Goal: Task Accomplishment & Management: Manage account settings

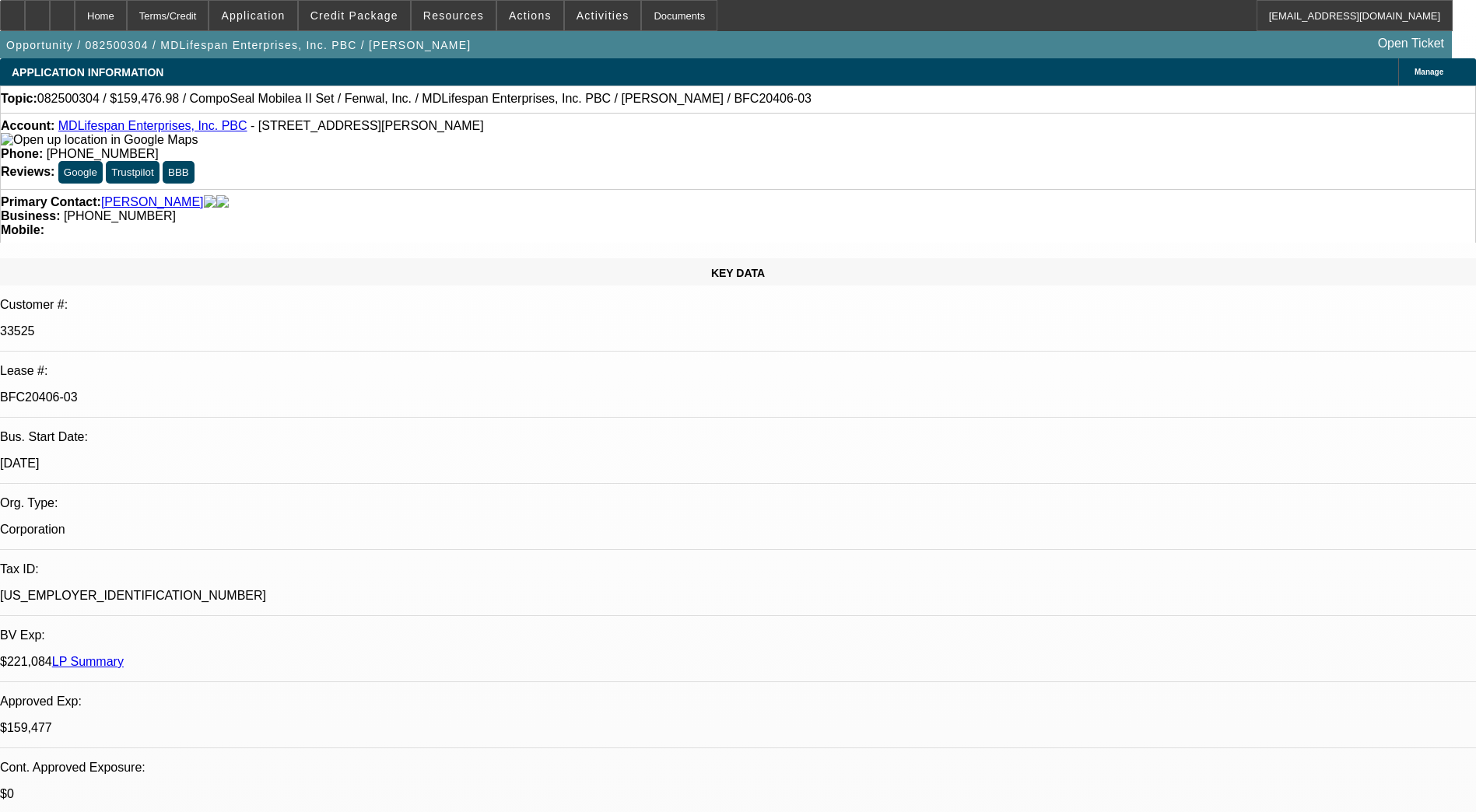
select select "0"
select select "2"
select select "0"
select select "6"
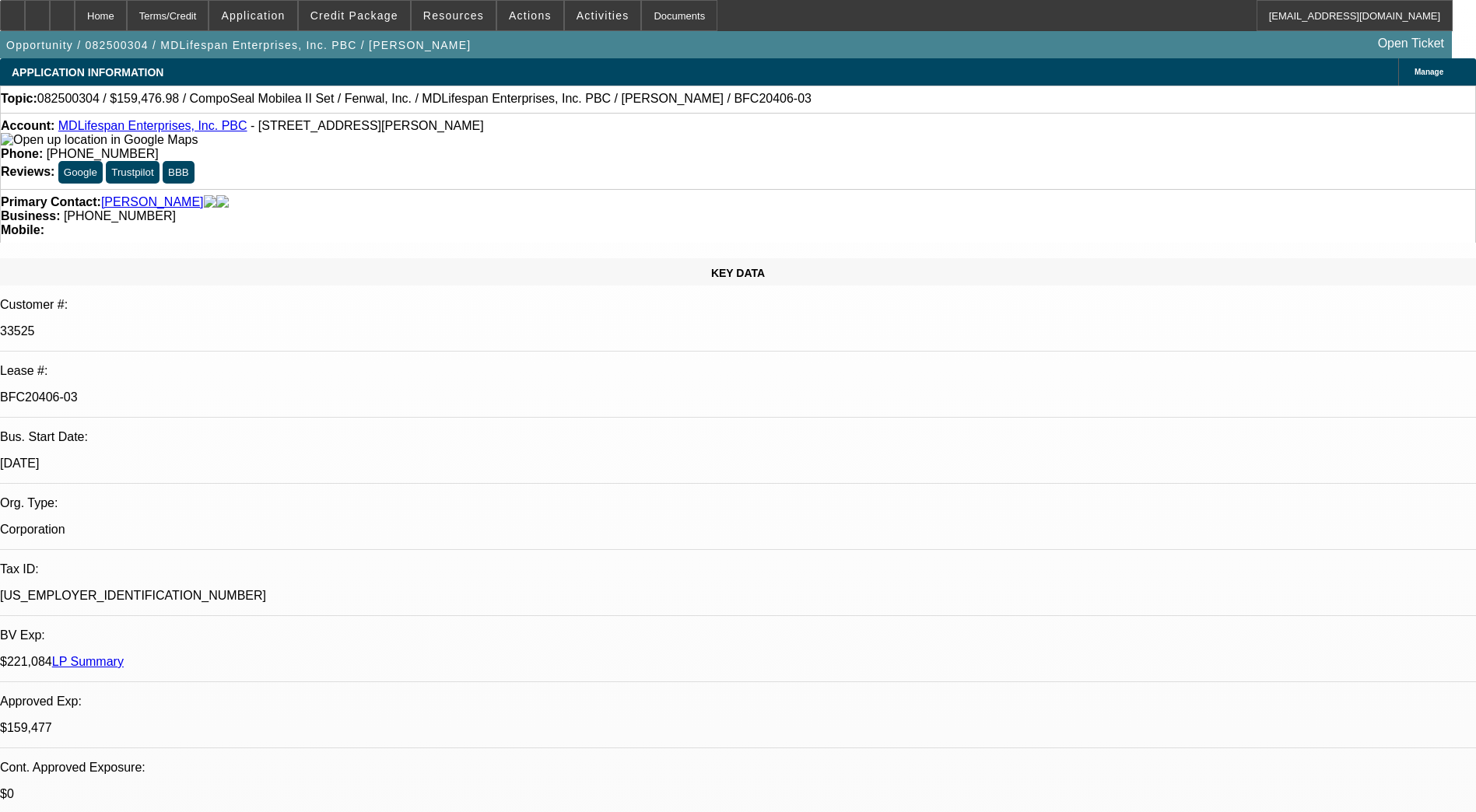
select select "0"
select select "6"
select select "0"
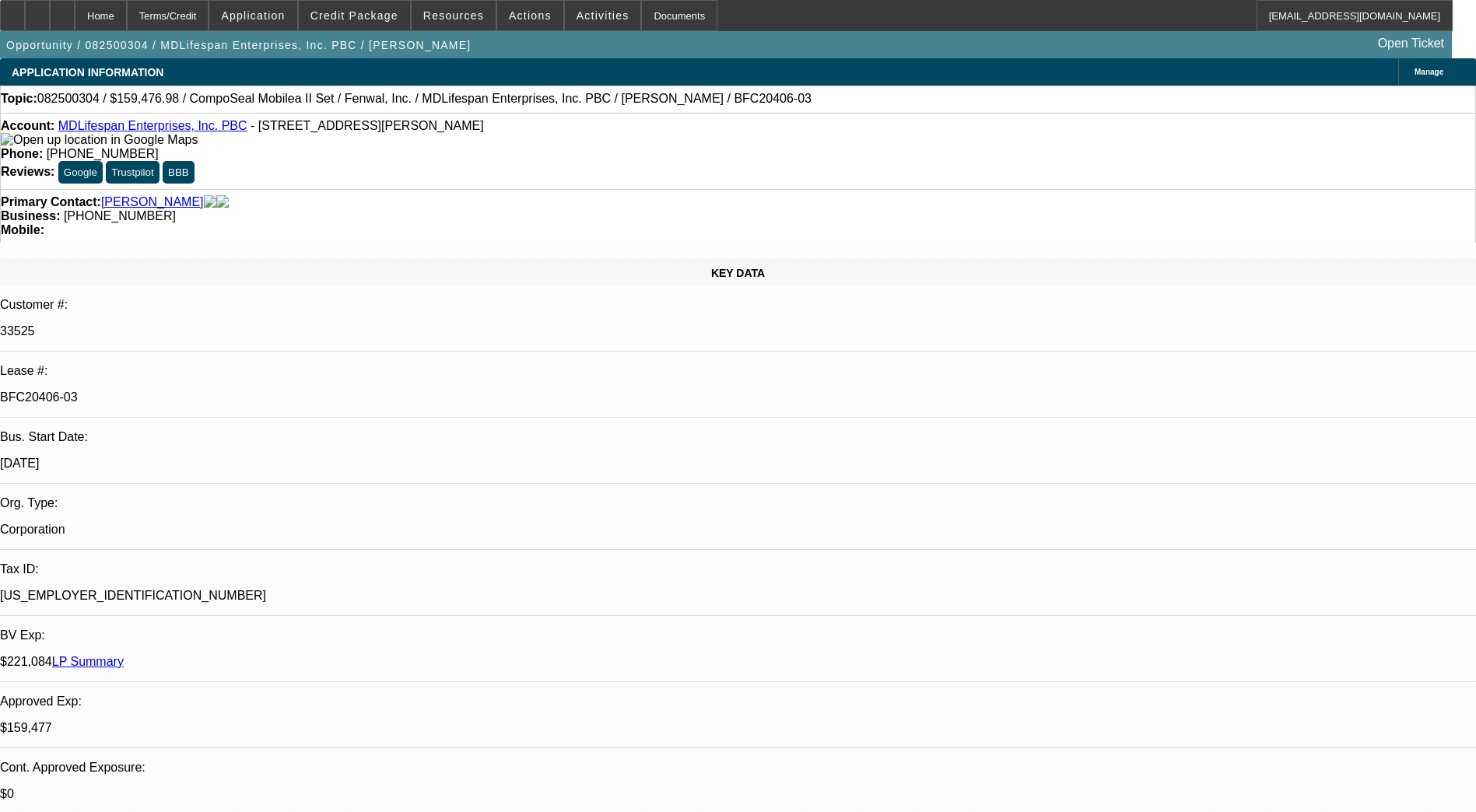
select select "0"
select select "3"
select select "0"
select select "6"
select select "0"
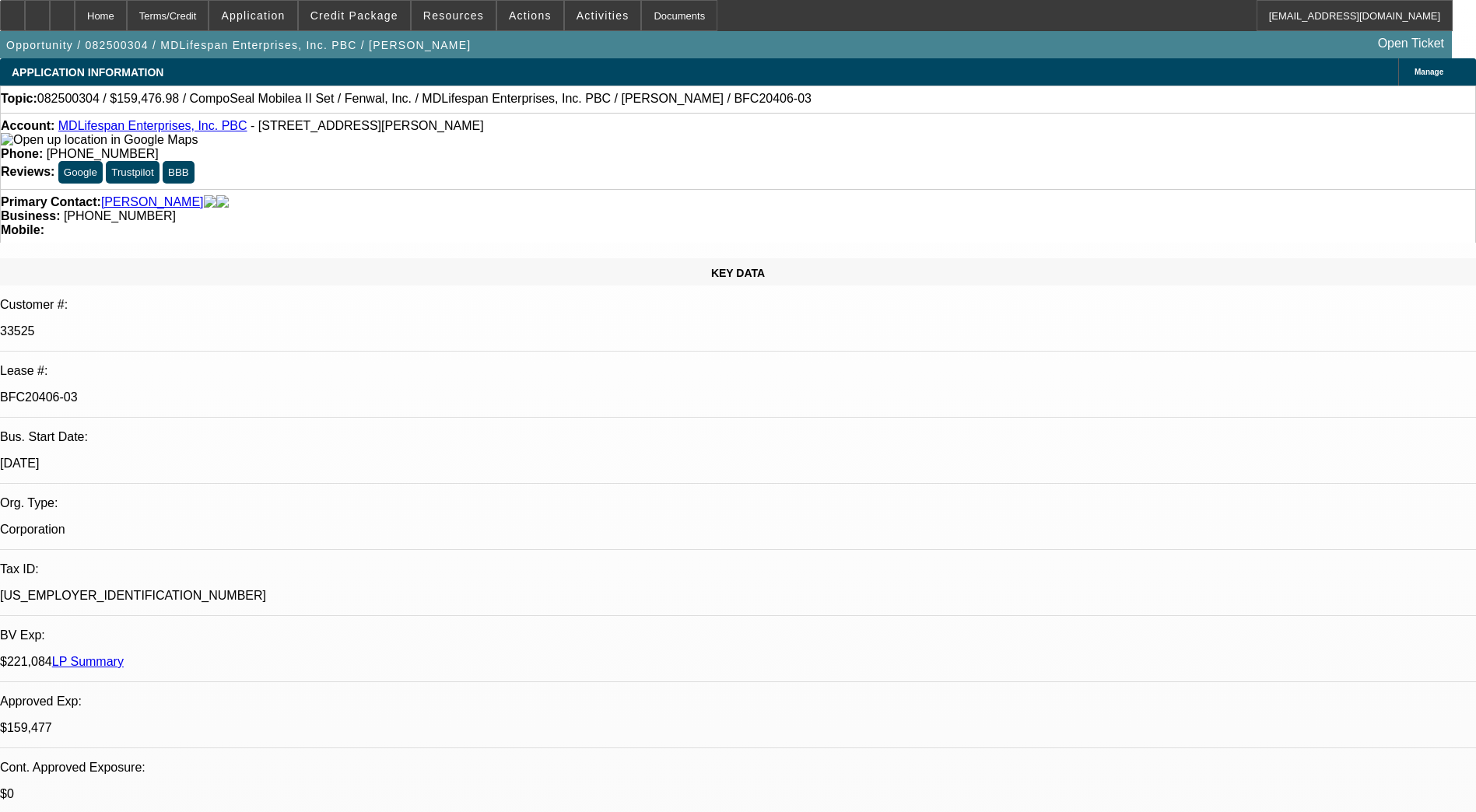
select select "2"
select select "0"
select select "6"
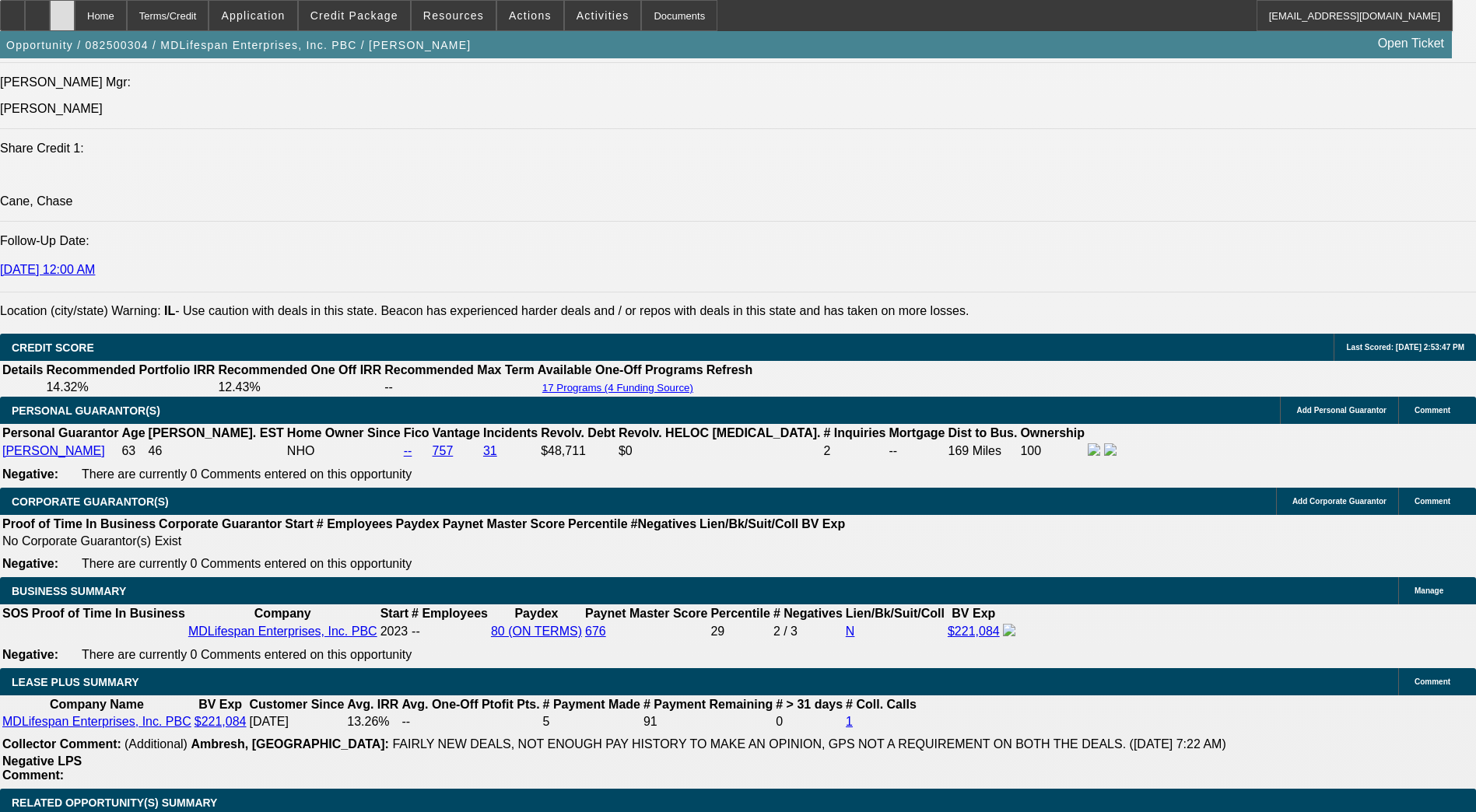
click at [75, 3] on div at bounding box center [62, 15] width 25 height 31
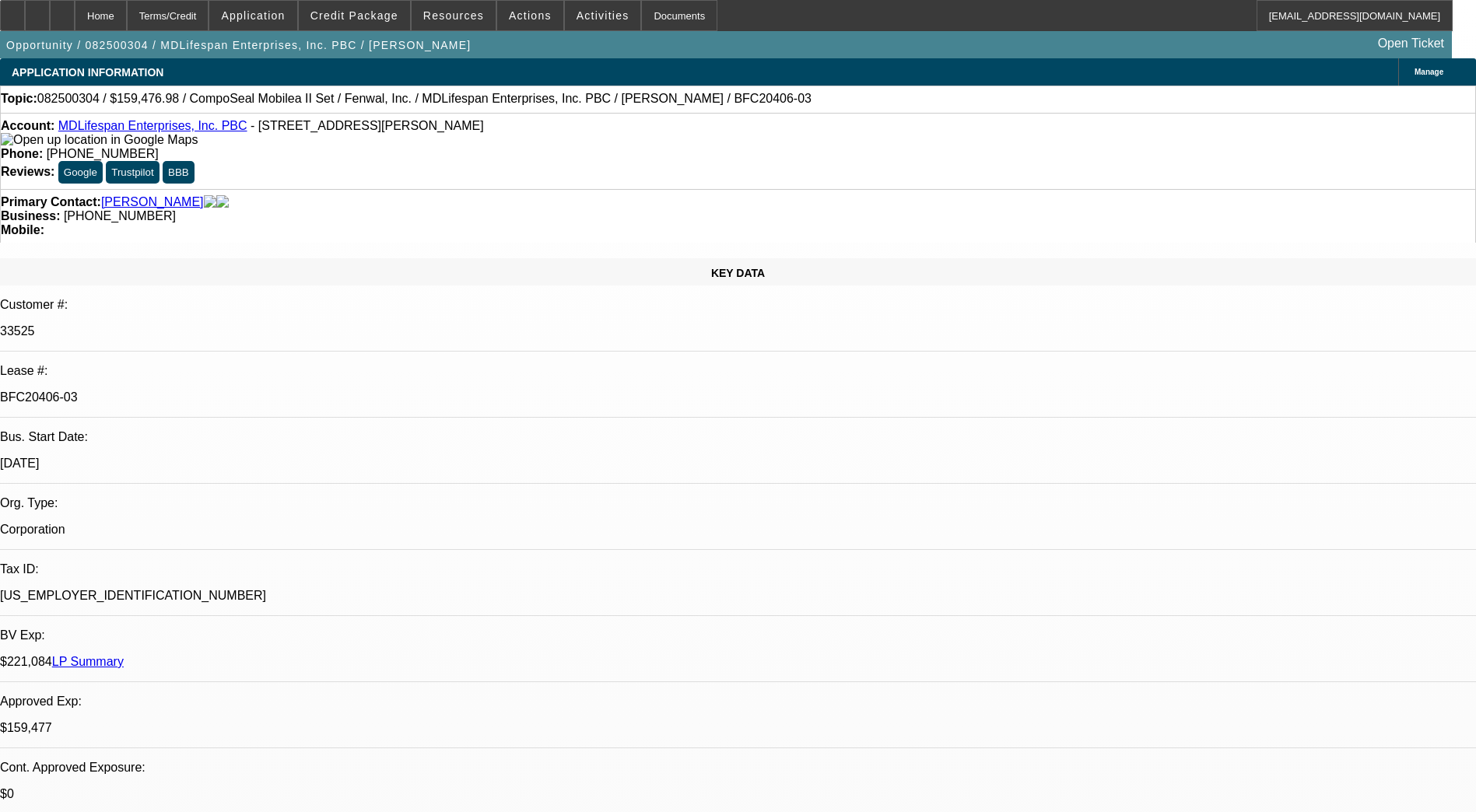
select select "0"
select select "2"
select select "0"
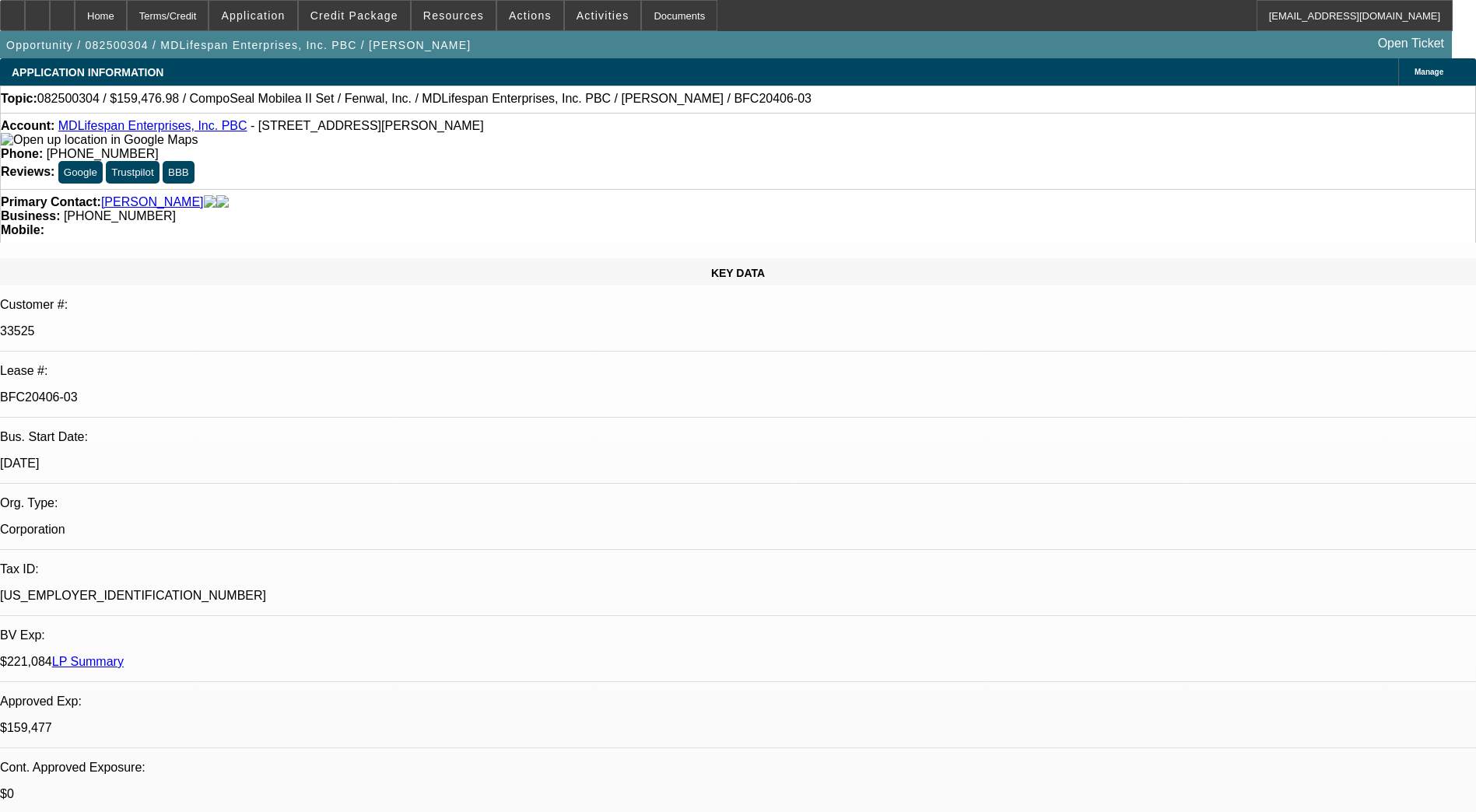
select select "0"
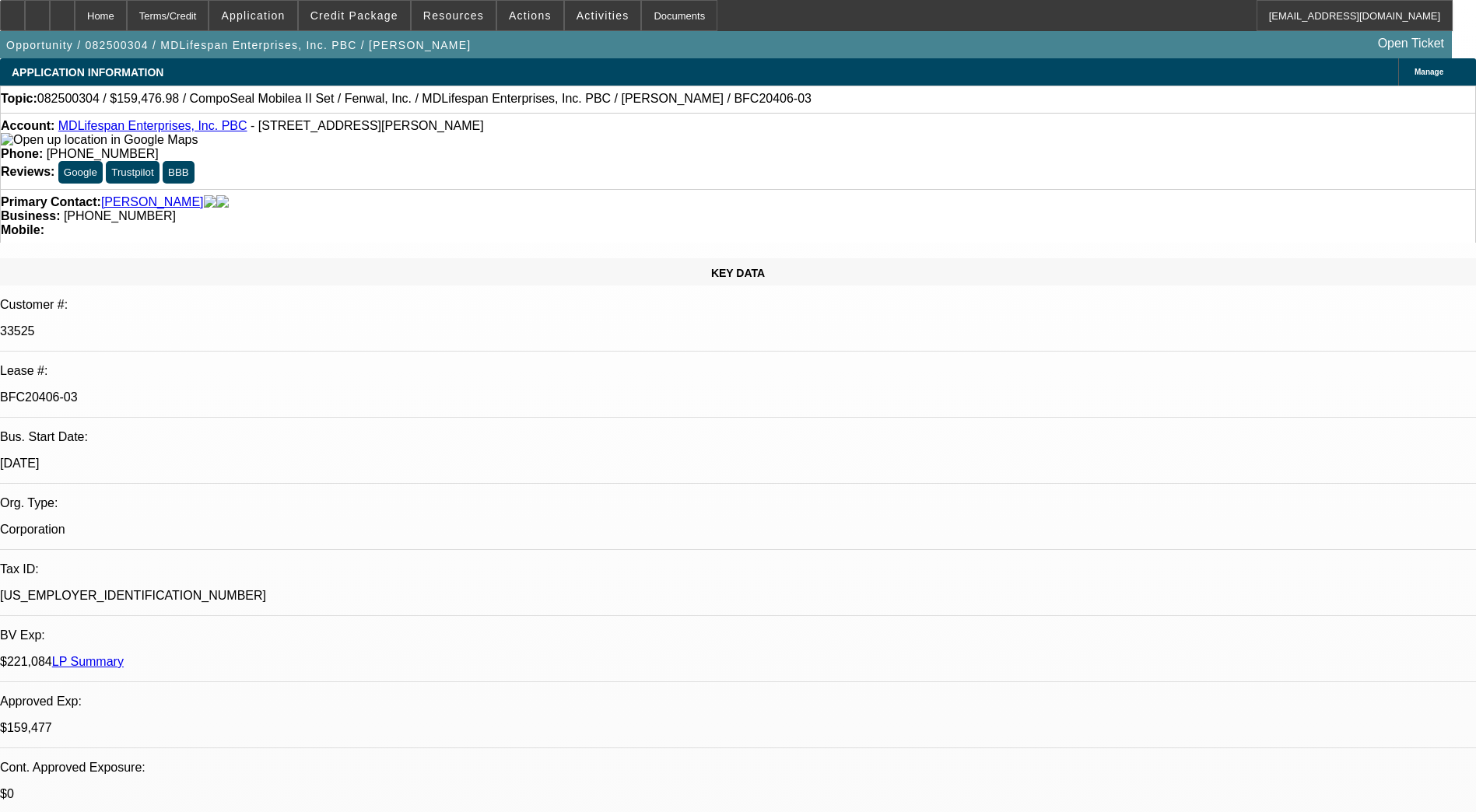
select select "2"
select select "0"
select select "1"
select select "2"
select select "6"
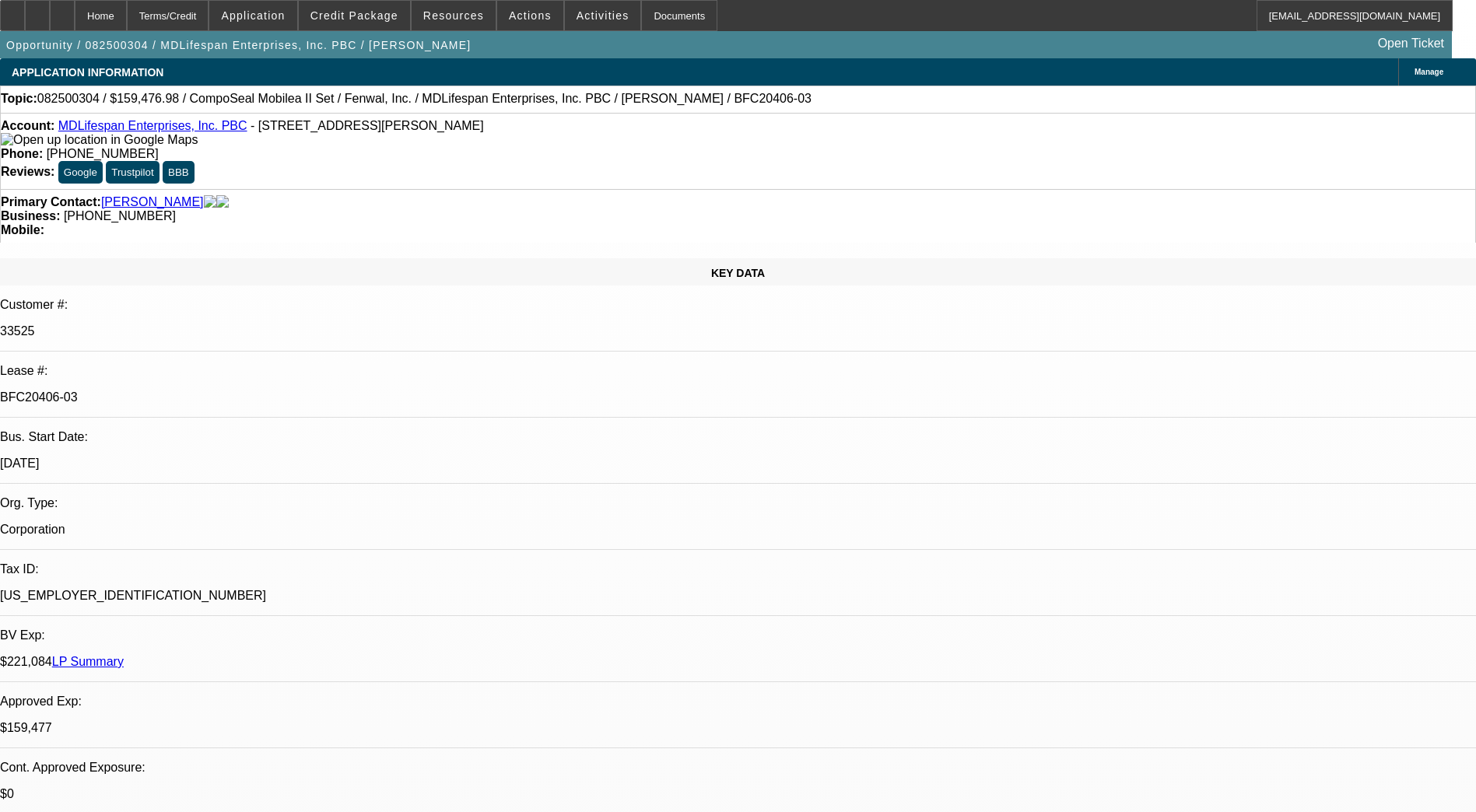
select select "1"
select select "6"
select select "1"
select select "3"
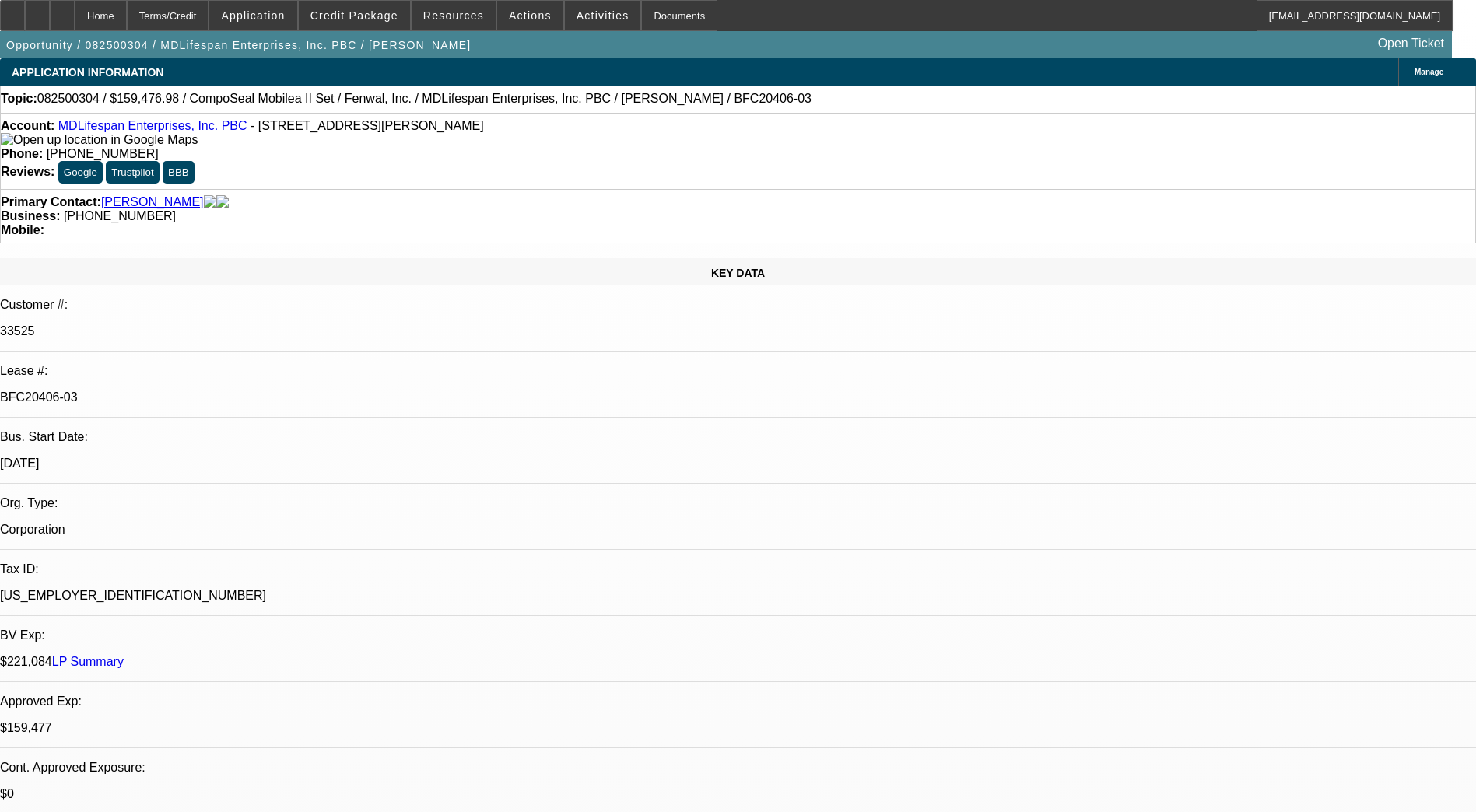
select select "6"
select select "1"
select select "2"
select select "6"
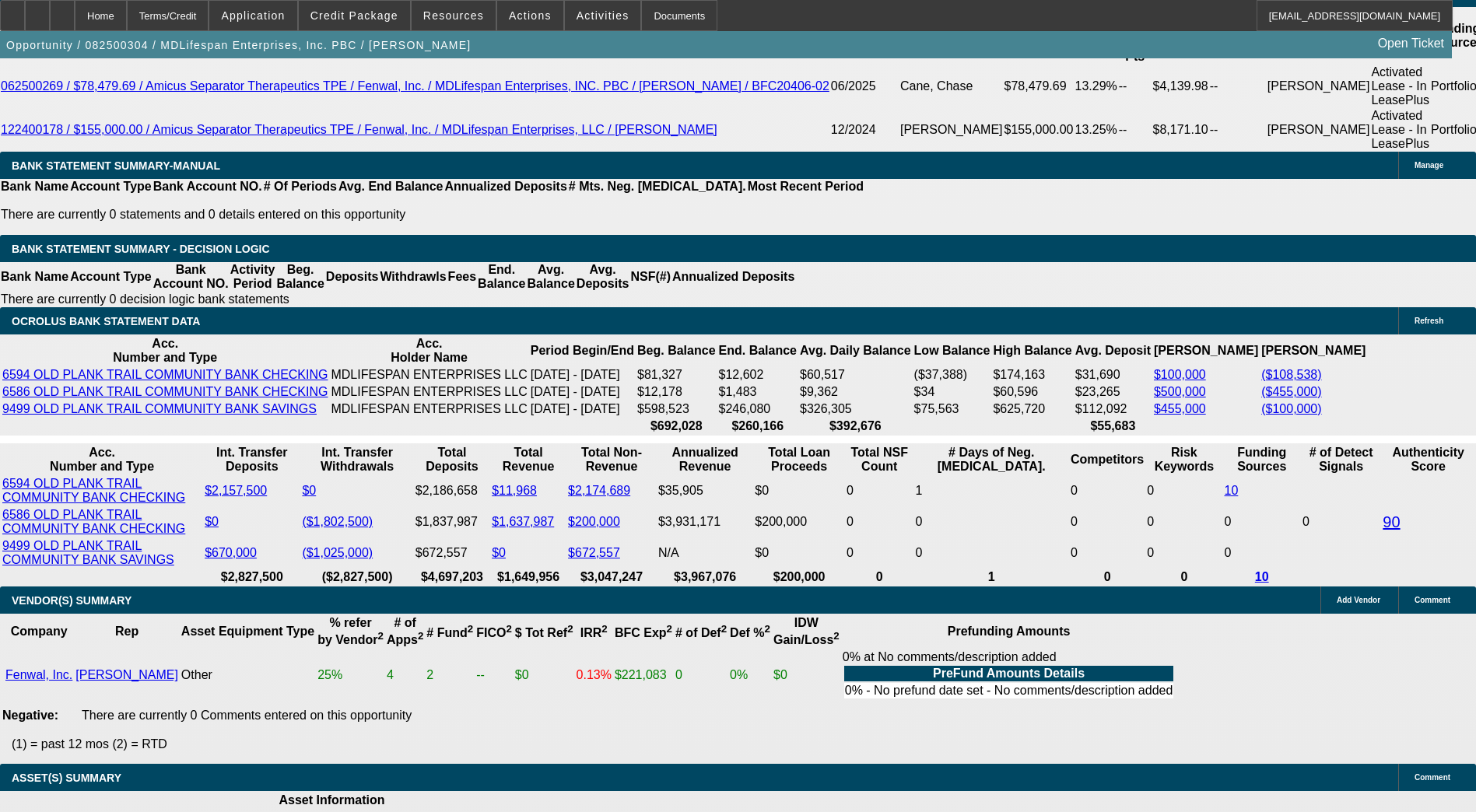
scroll to position [2909, 0]
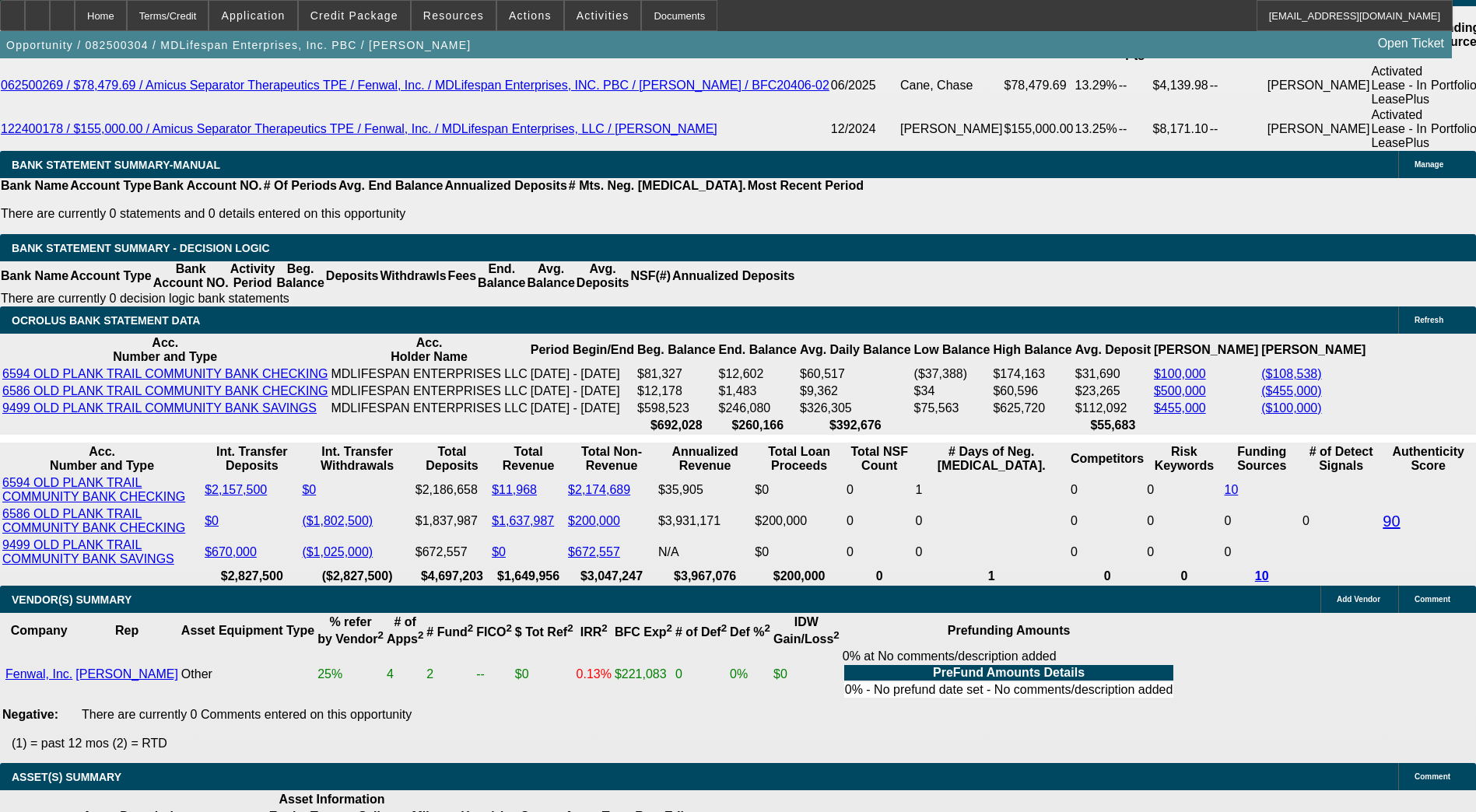
click at [1212, 766] on div "APPLICATION INFORMATION Manage Topic: 082500304 / $159,476.98 / CompoSeal Mobil…" at bounding box center [738, 341] width 1476 height 6386
click at [37, 10] on icon at bounding box center [37, 10] width 0 height 0
click at [389, 24] on span at bounding box center [354, 15] width 111 height 37
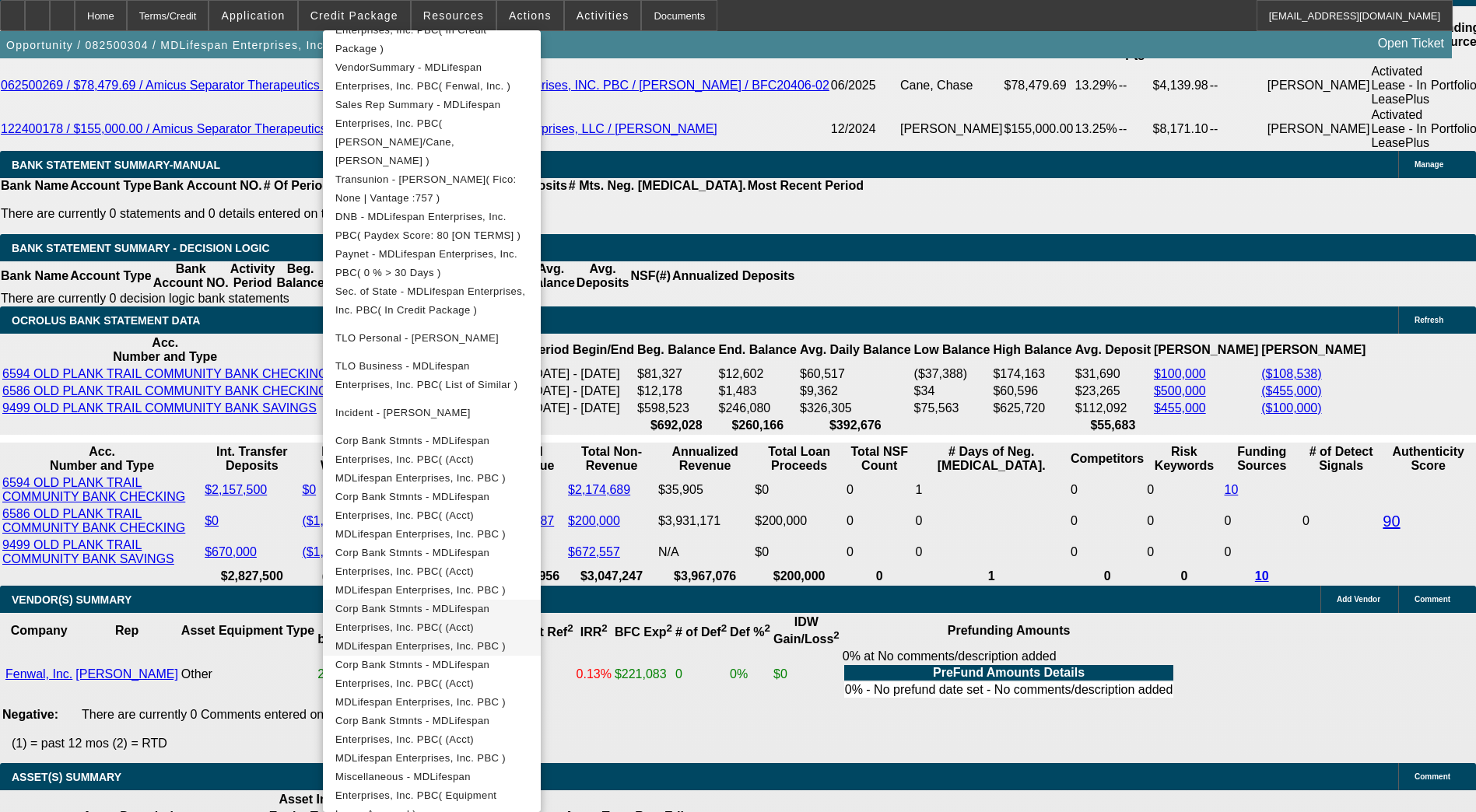
scroll to position [3182, 0]
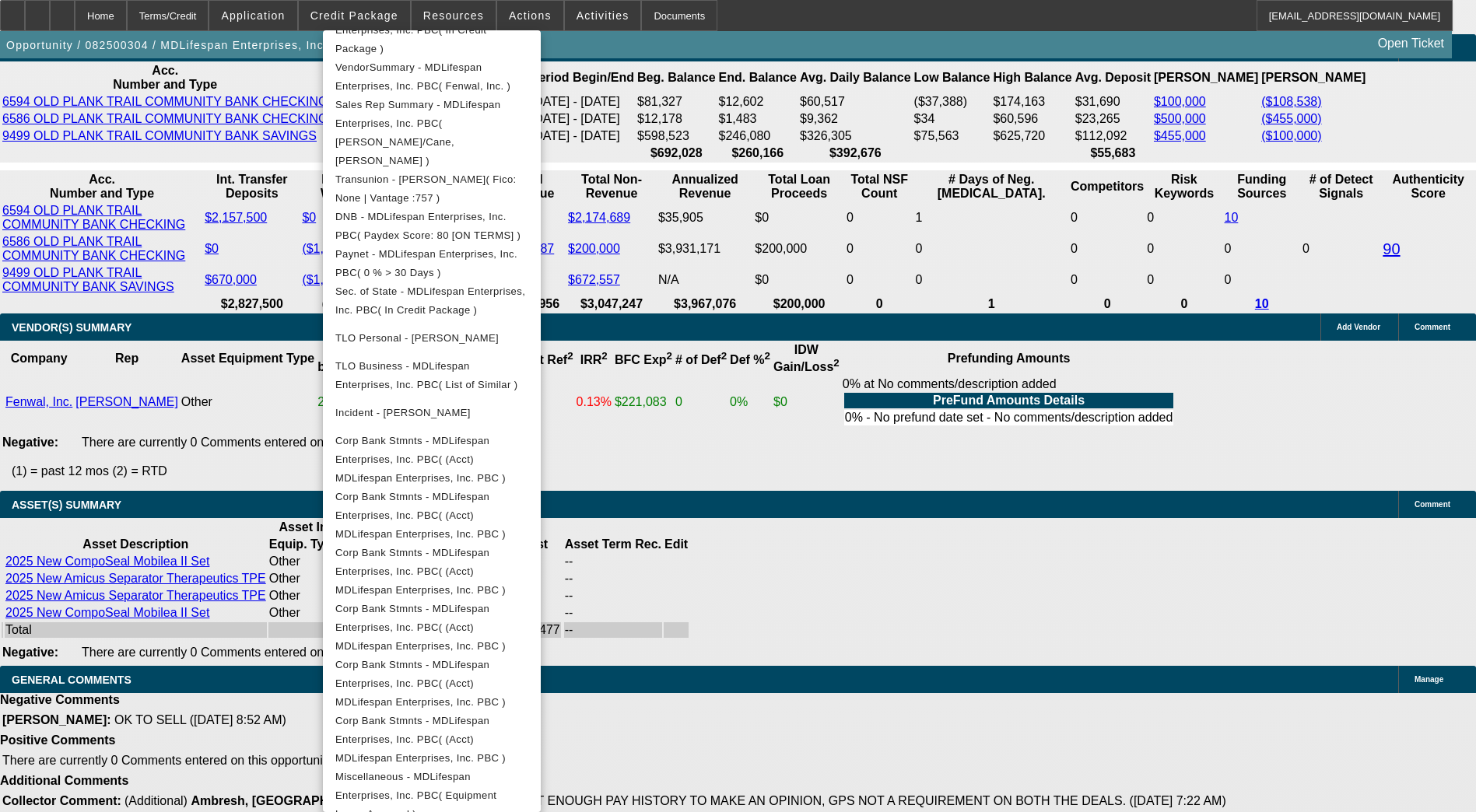
click at [374, 15] on div at bounding box center [738, 406] width 1476 height 812
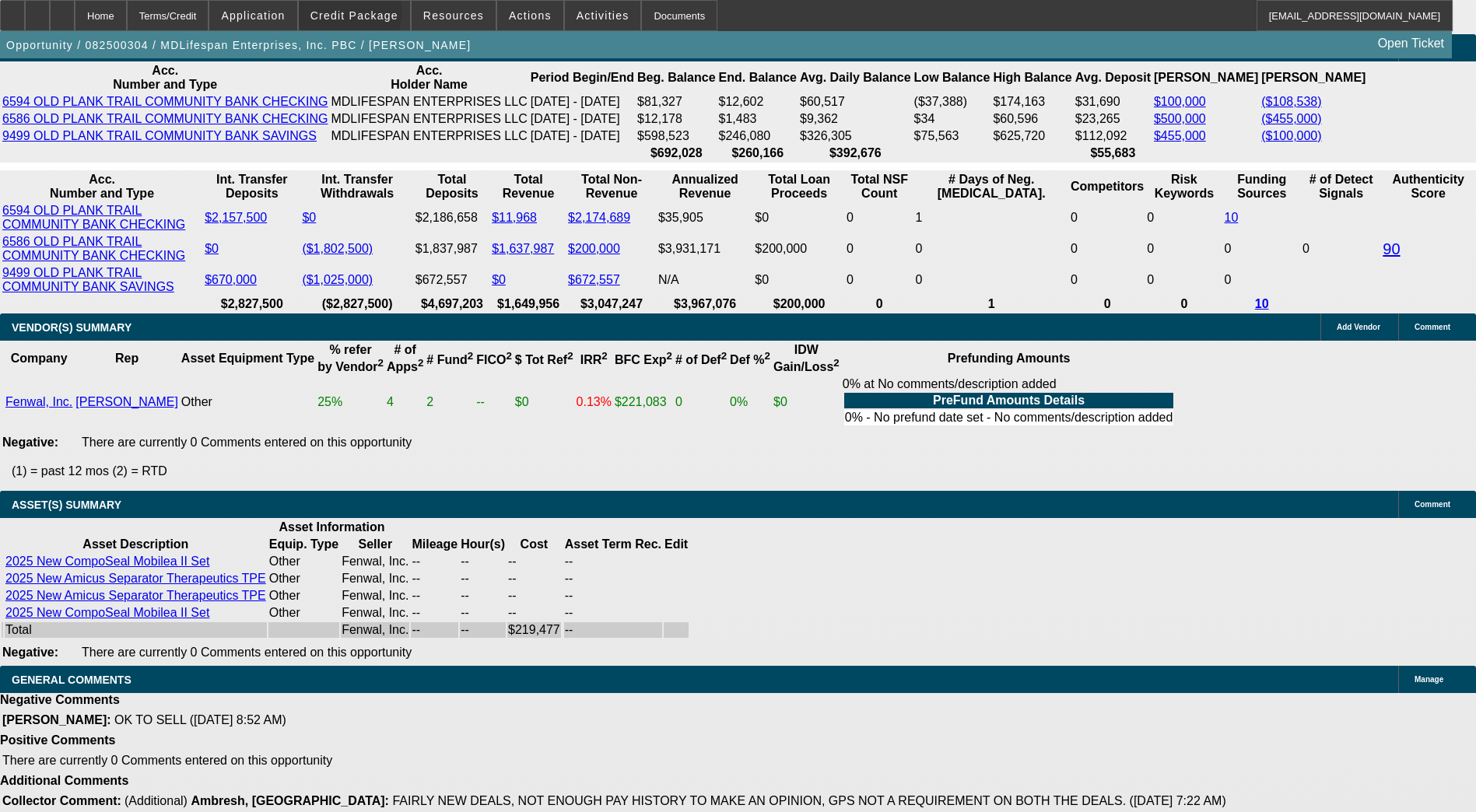
click at [374, 15] on span "Credit Package" at bounding box center [354, 15] width 88 height 13
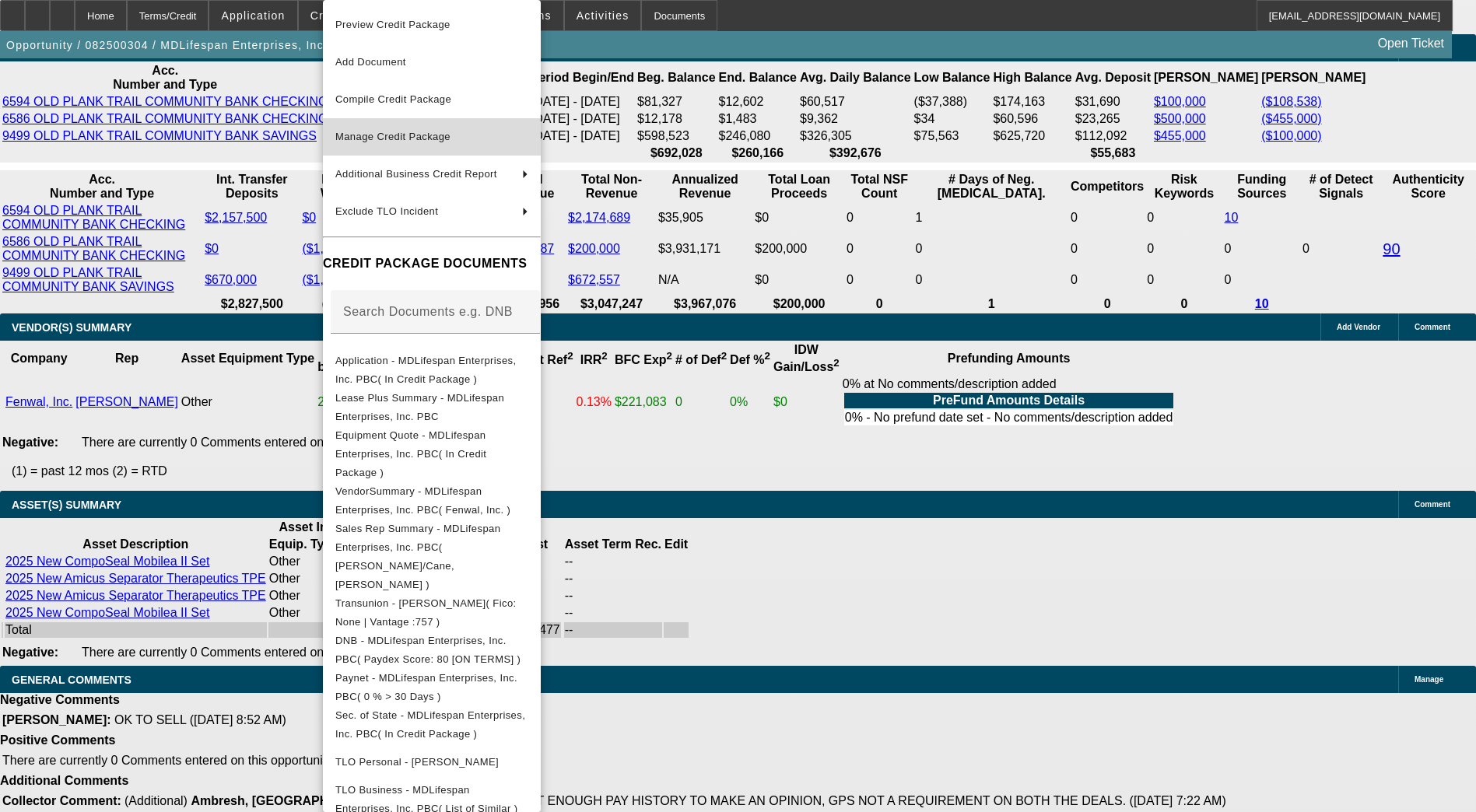
click at [418, 134] on span "Manage Credit Package" at bounding box center [392, 137] width 115 height 12
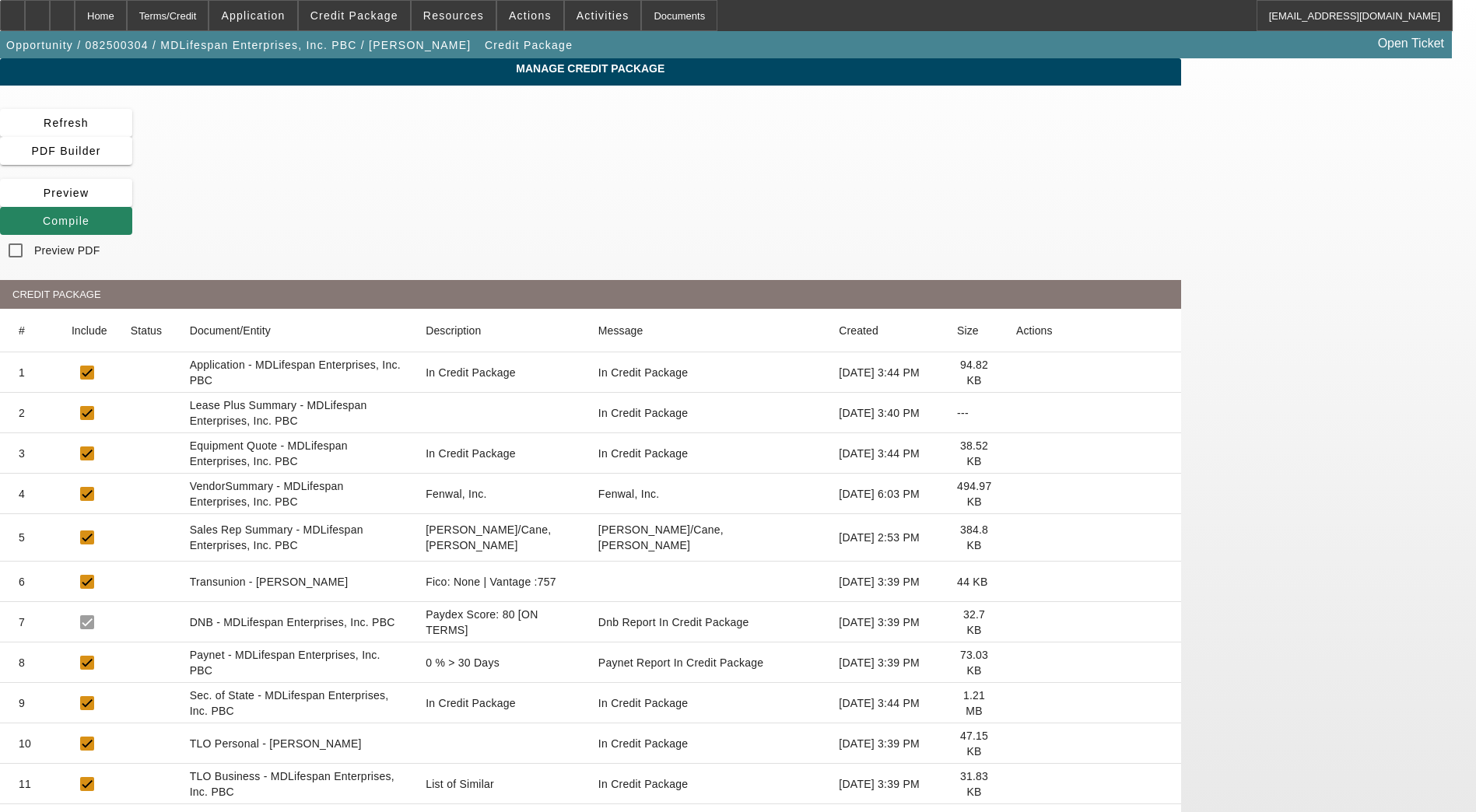
scroll to position [384, 0]
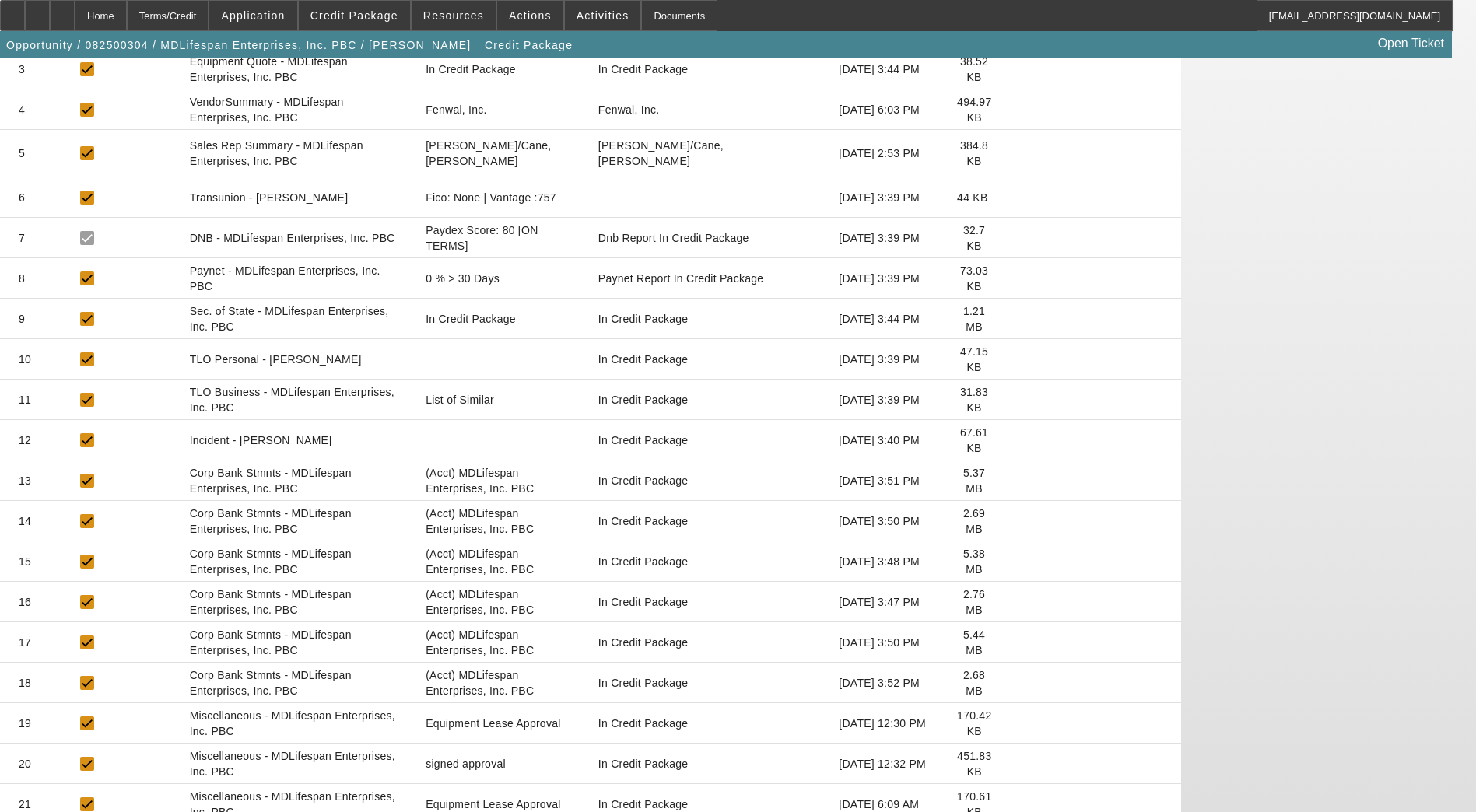
click at [1016, 724] on icon at bounding box center [1016, 724] width 0 height 0
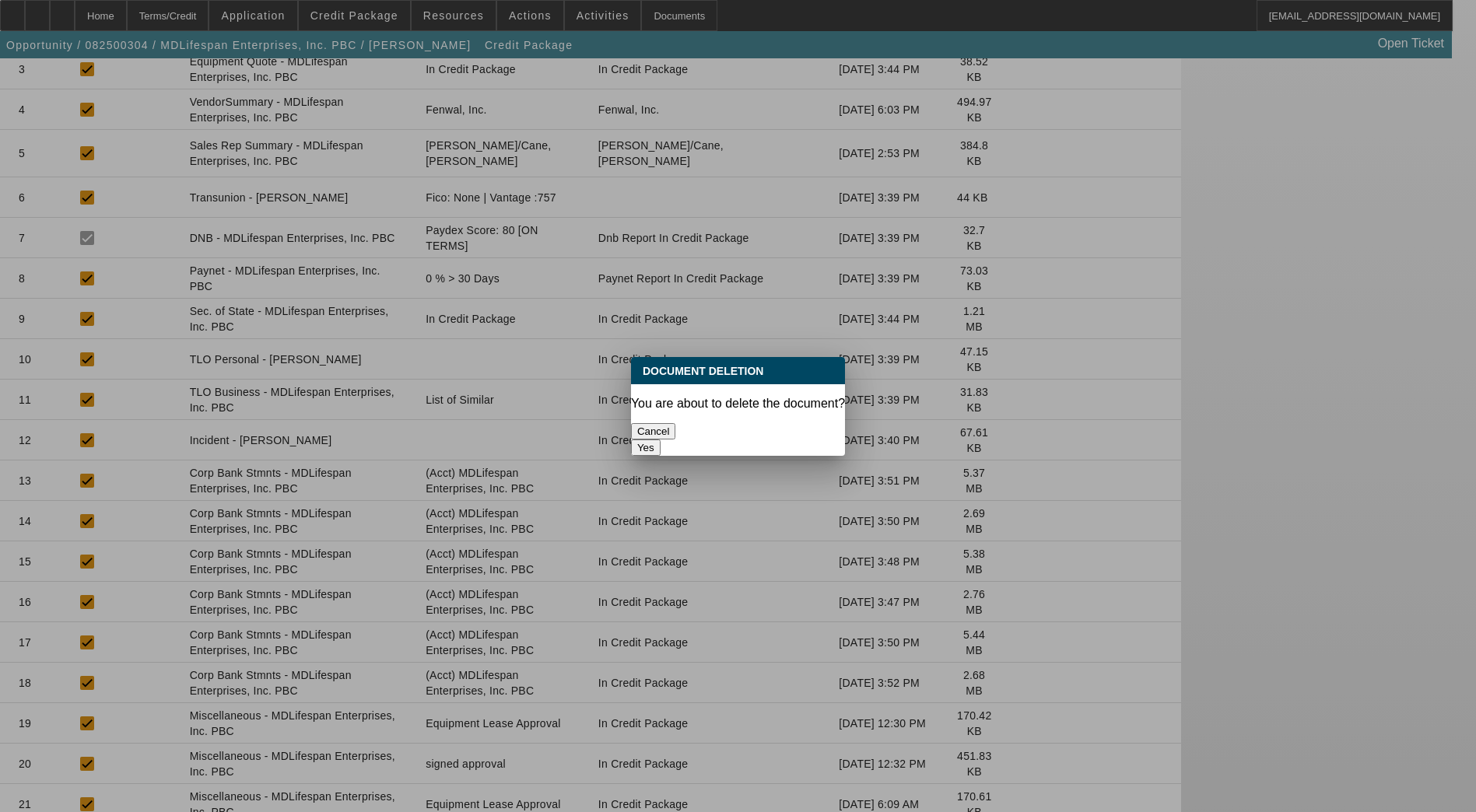
click at [660, 440] on button "Yes" at bounding box center [646, 448] width 29 height 16
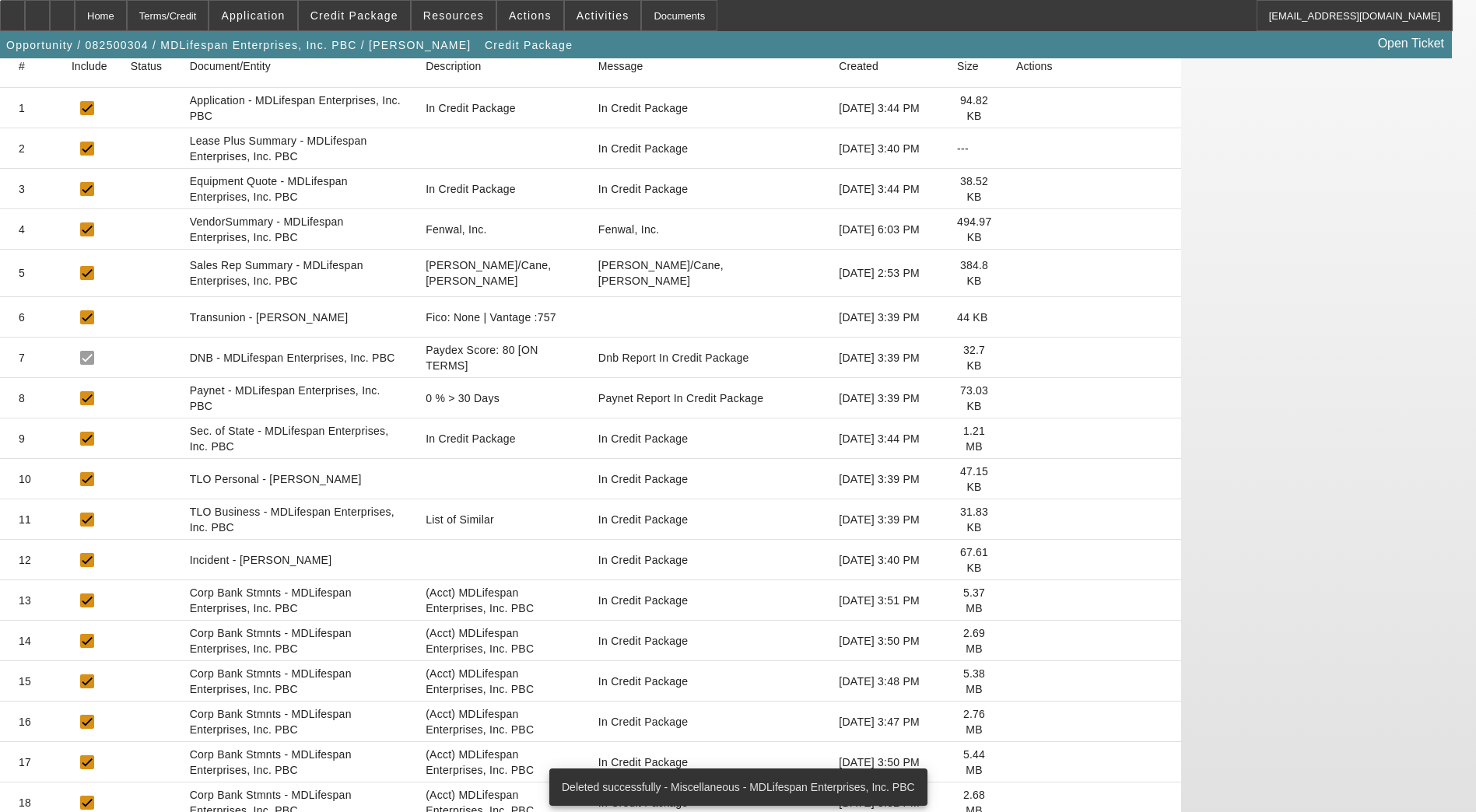
scroll to position [344, 0]
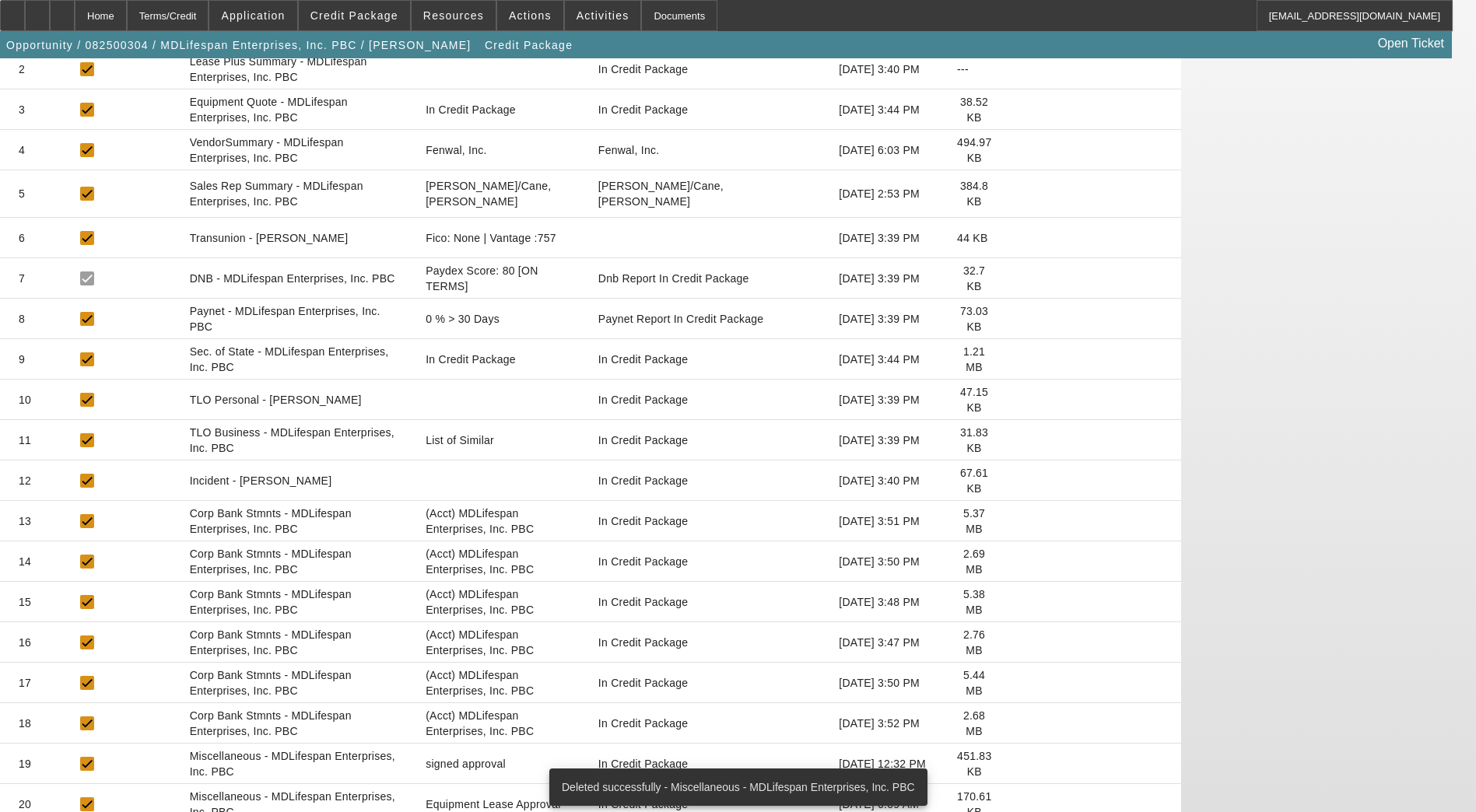
click at [1016, 764] on icon at bounding box center [1016, 764] width 0 height 0
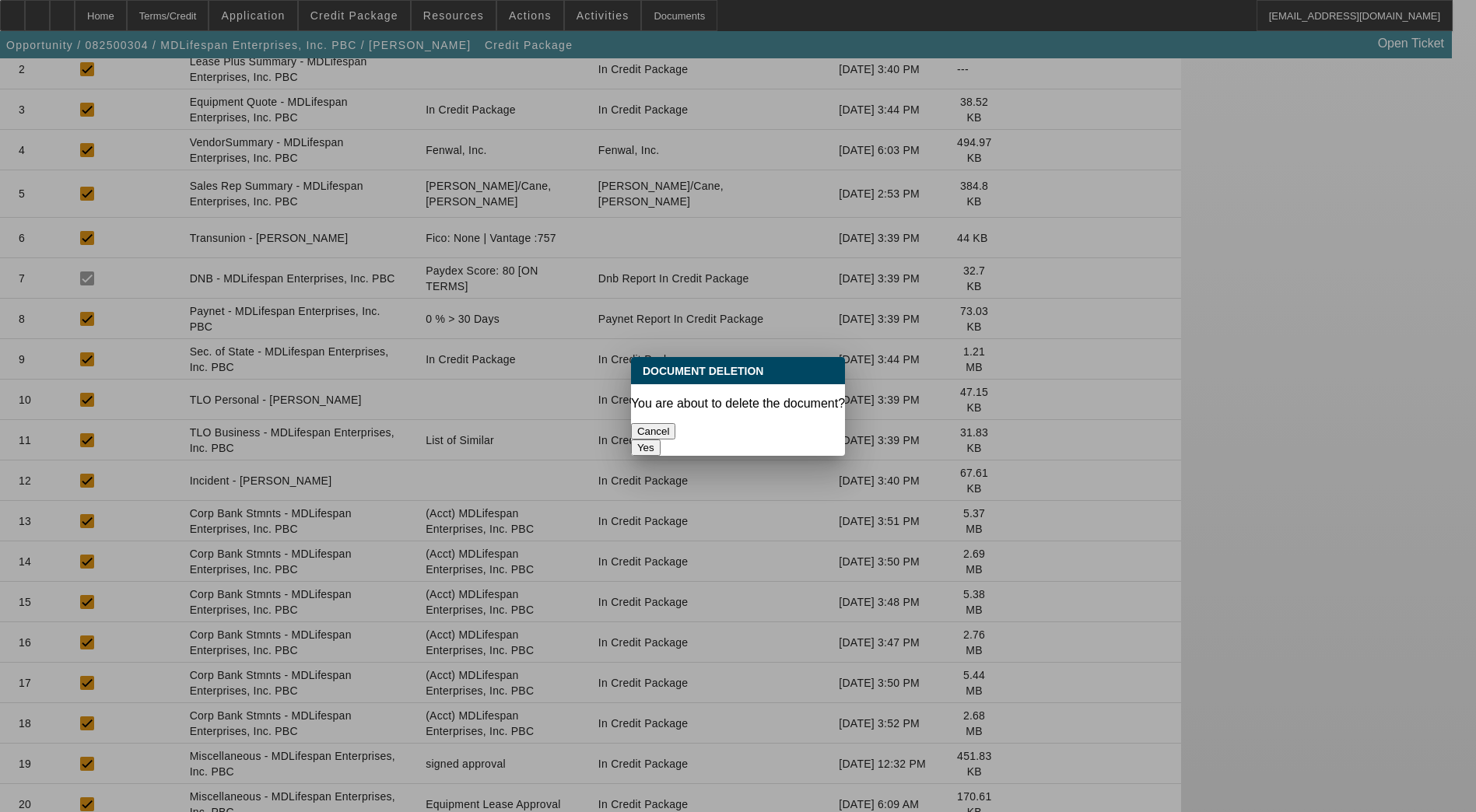
click at [660, 440] on button "Yes" at bounding box center [646, 448] width 29 height 16
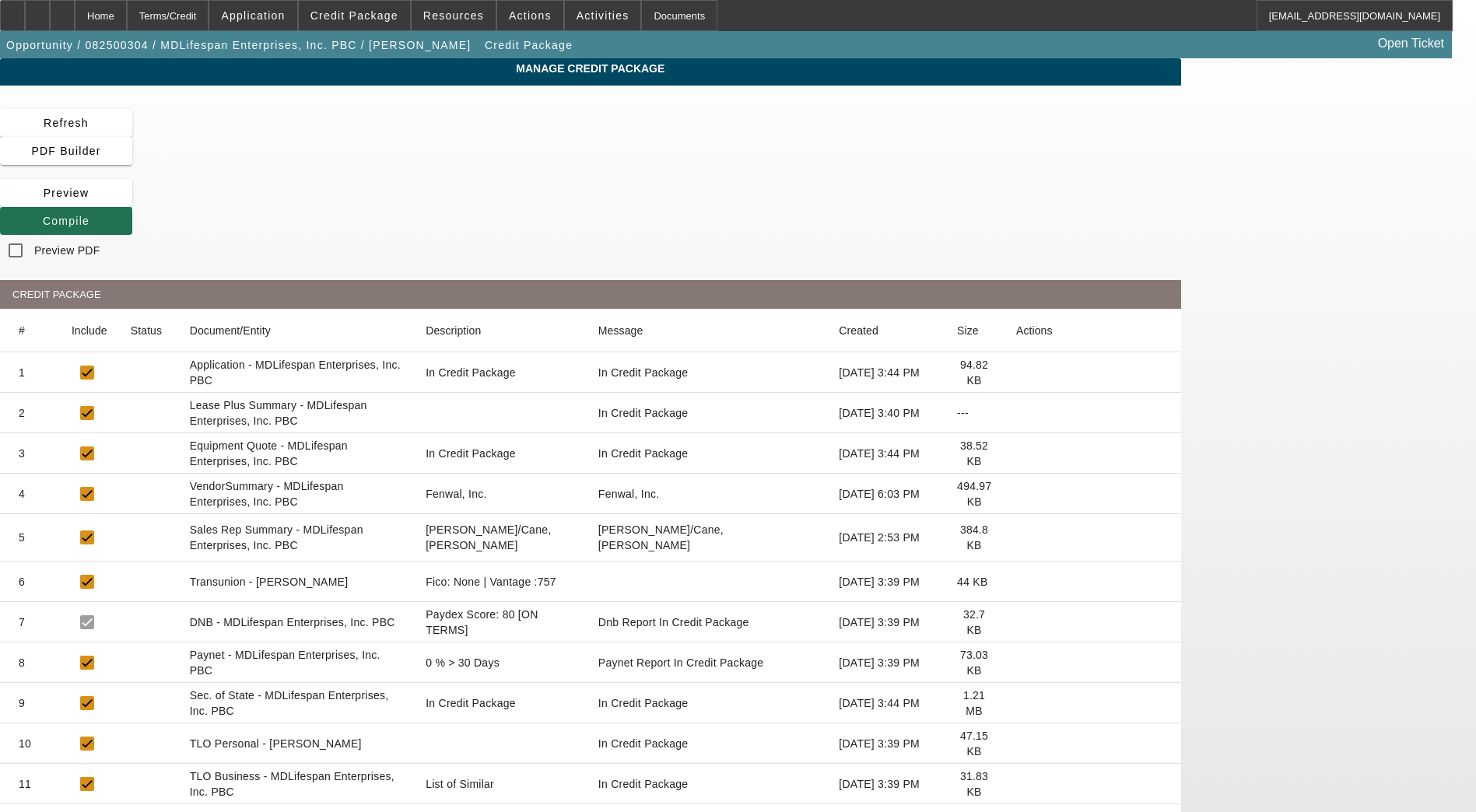
click at [89, 215] on span "Compile" at bounding box center [66, 221] width 46 height 13
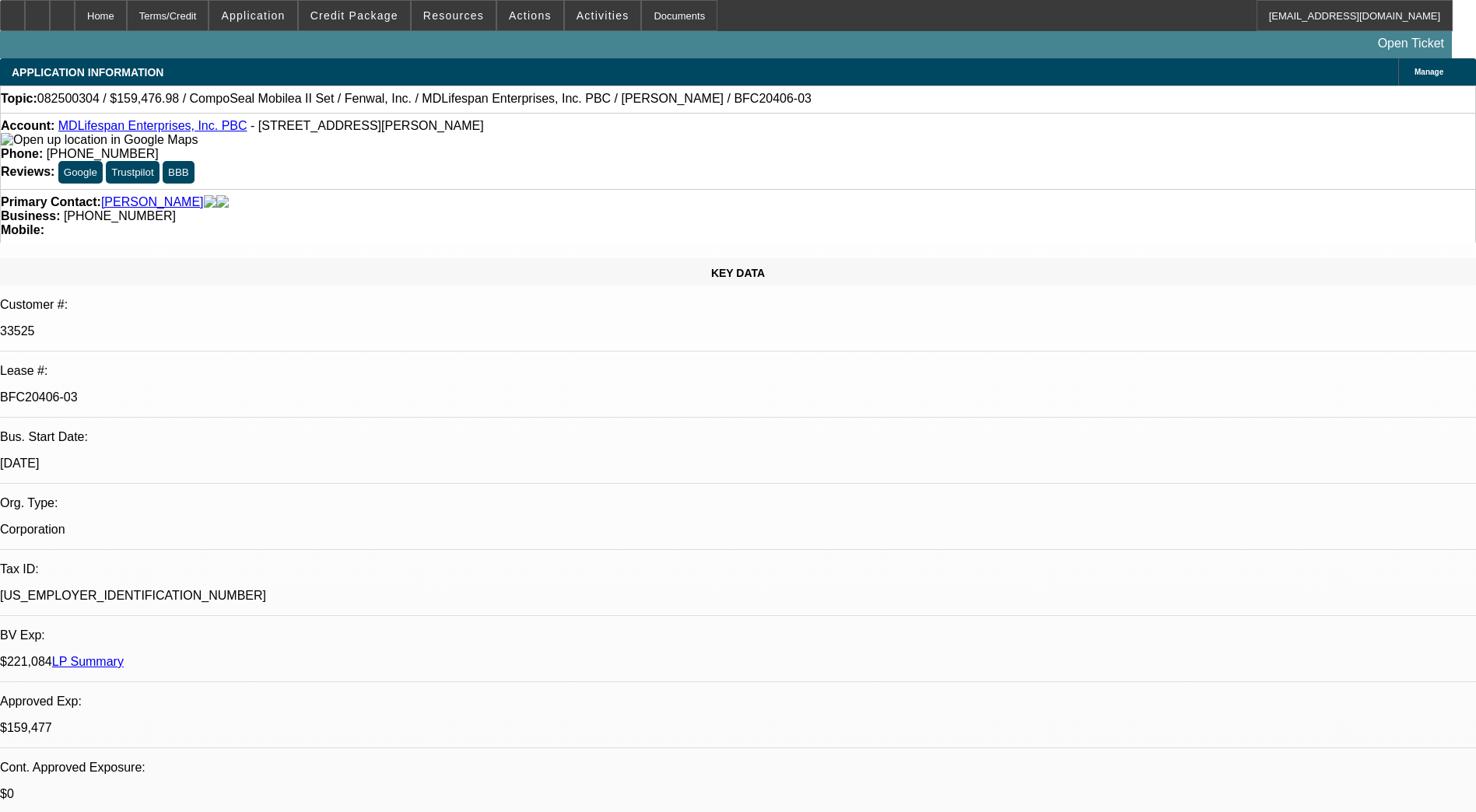
select select "0"
select select "2"
select select "0"
select select "6"
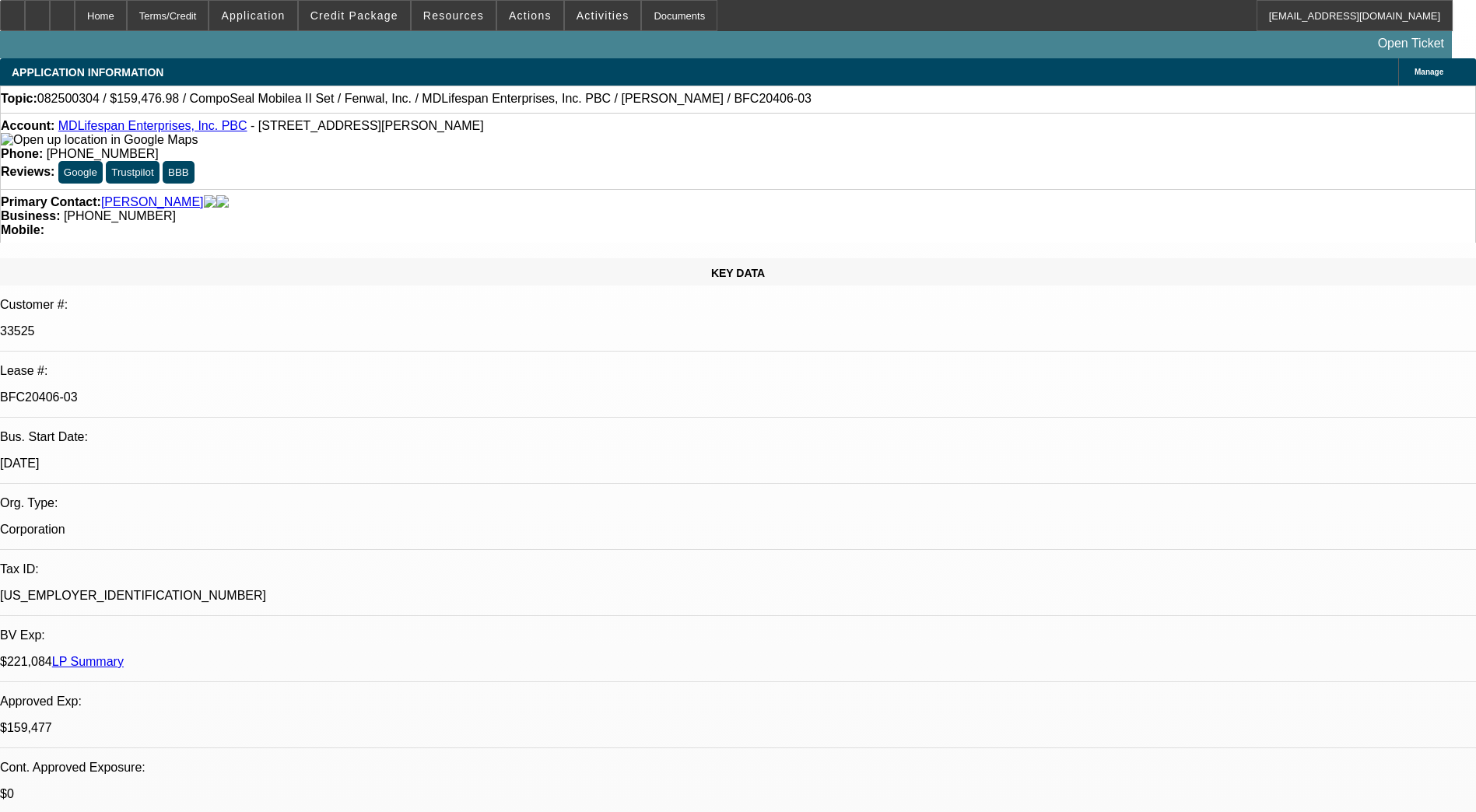
select select "0"
select select "6"
select select "0"
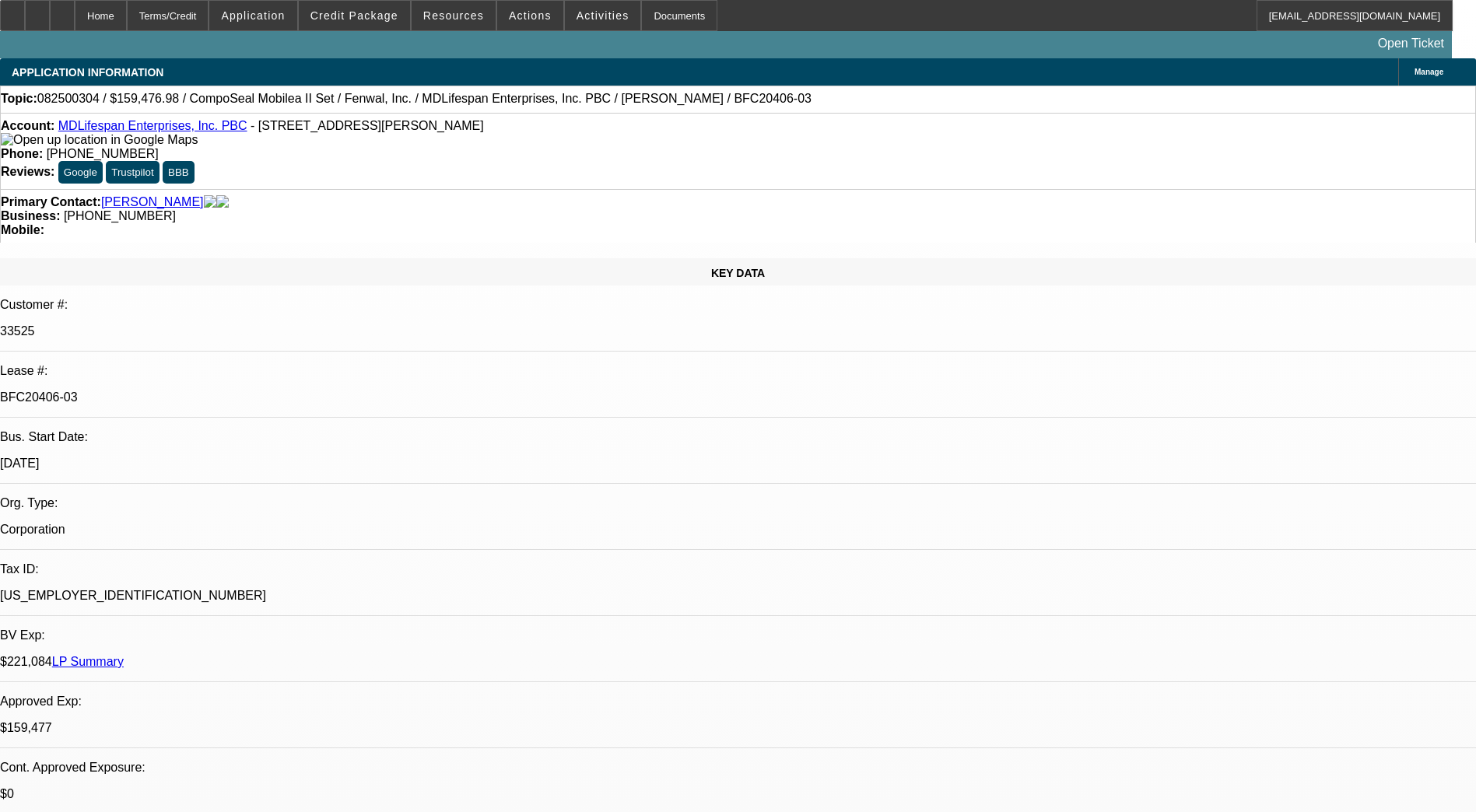
select select "0"
select select "3"
select select "0"
select select "6"
select select "0"
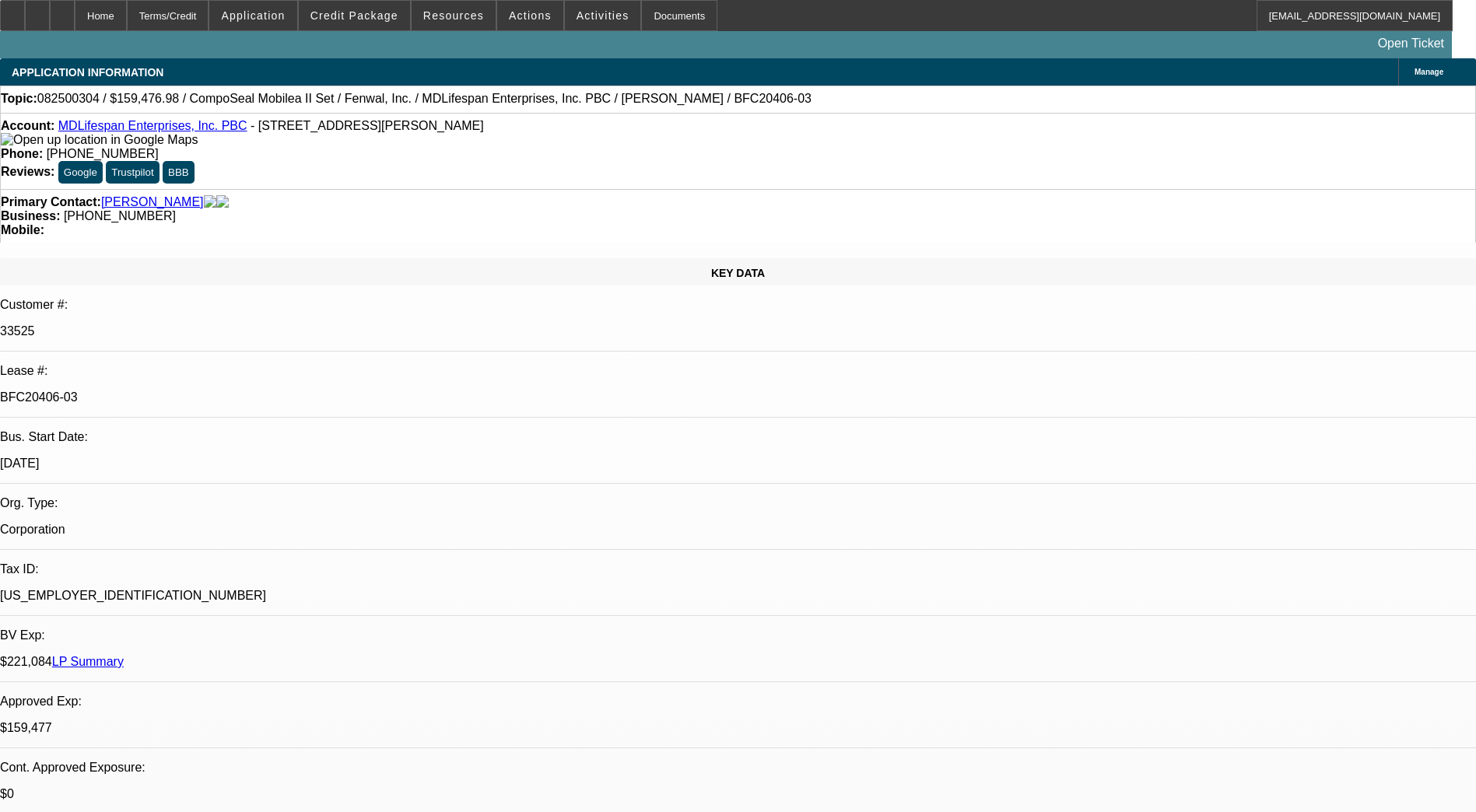
select select "2"
select select "0"
select select "6"
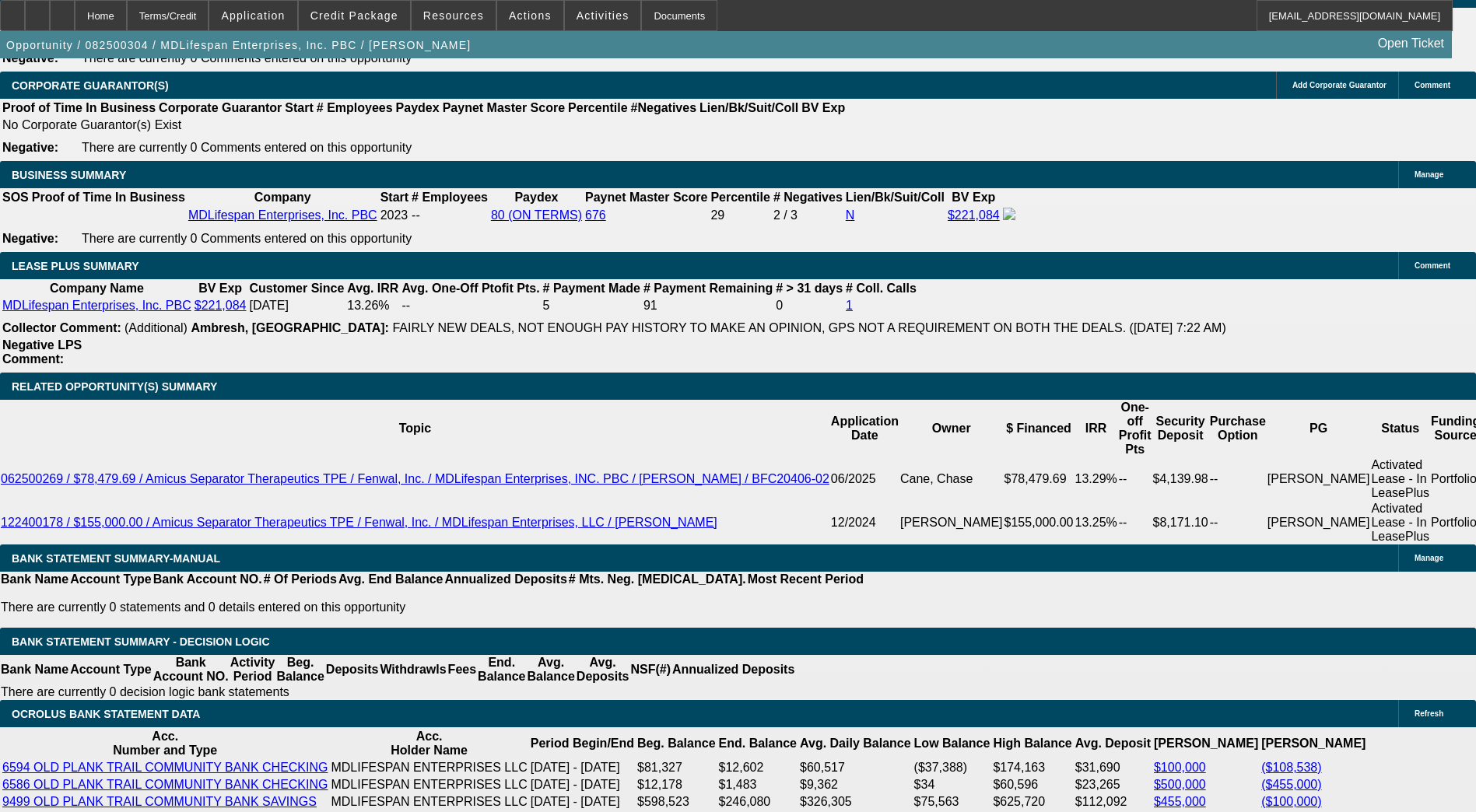
scroll to position [2540, 0]
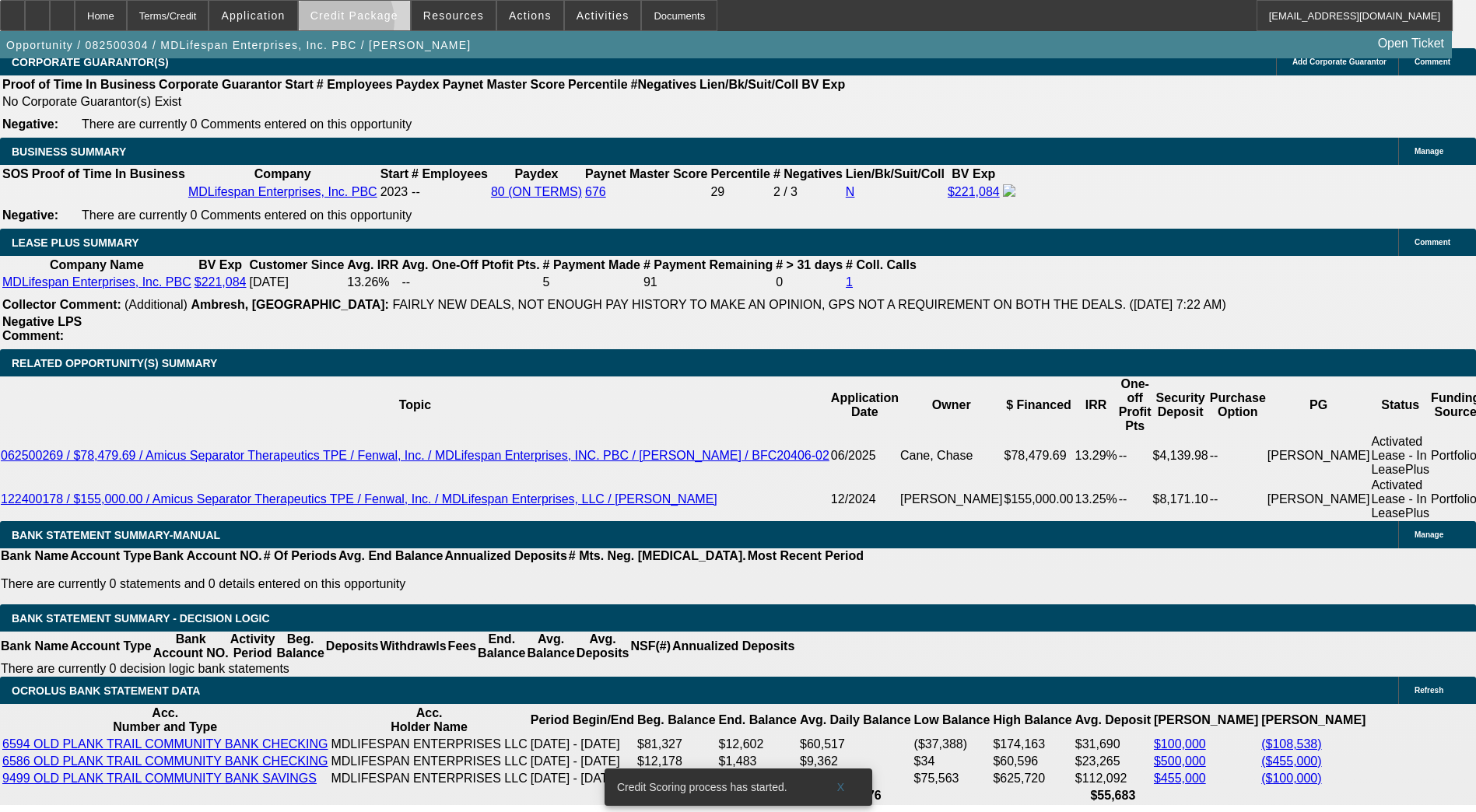
click at [361, 24] on span at bounding box center [354, 15] width 111 height 37
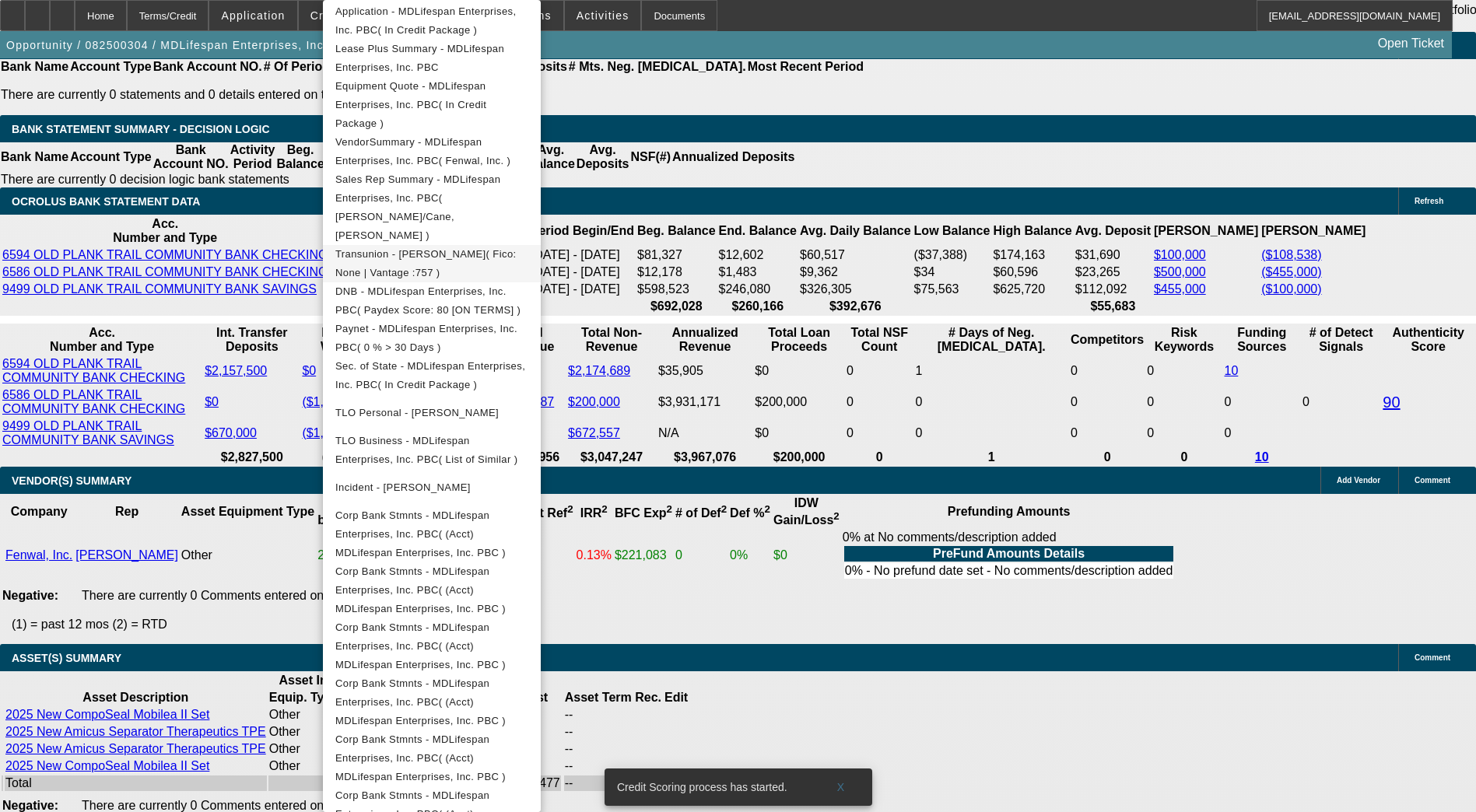
scroll to position [3030, 0]
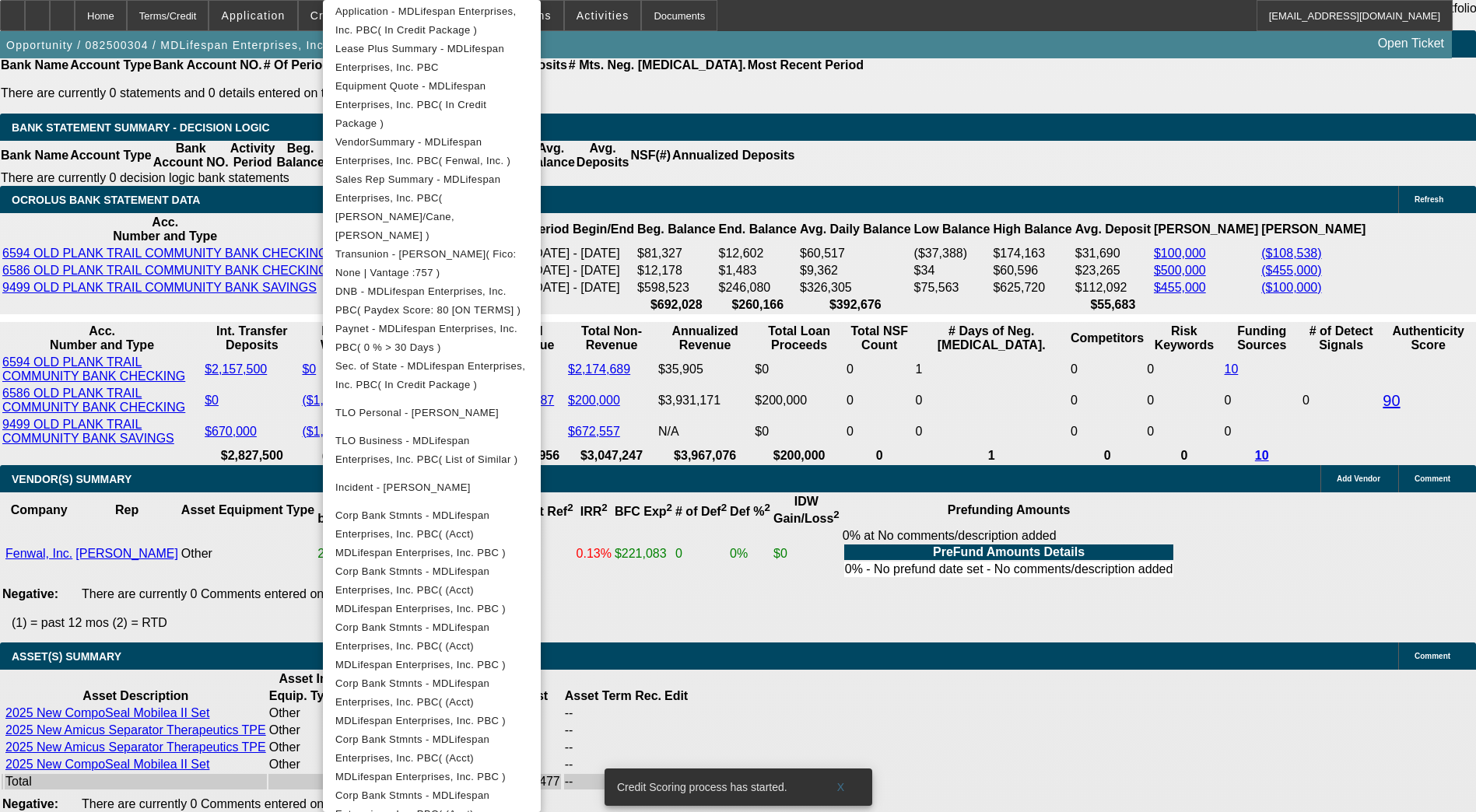
click at [1203, 543] on div at bounding box center [738, 406] width 1476 height 812
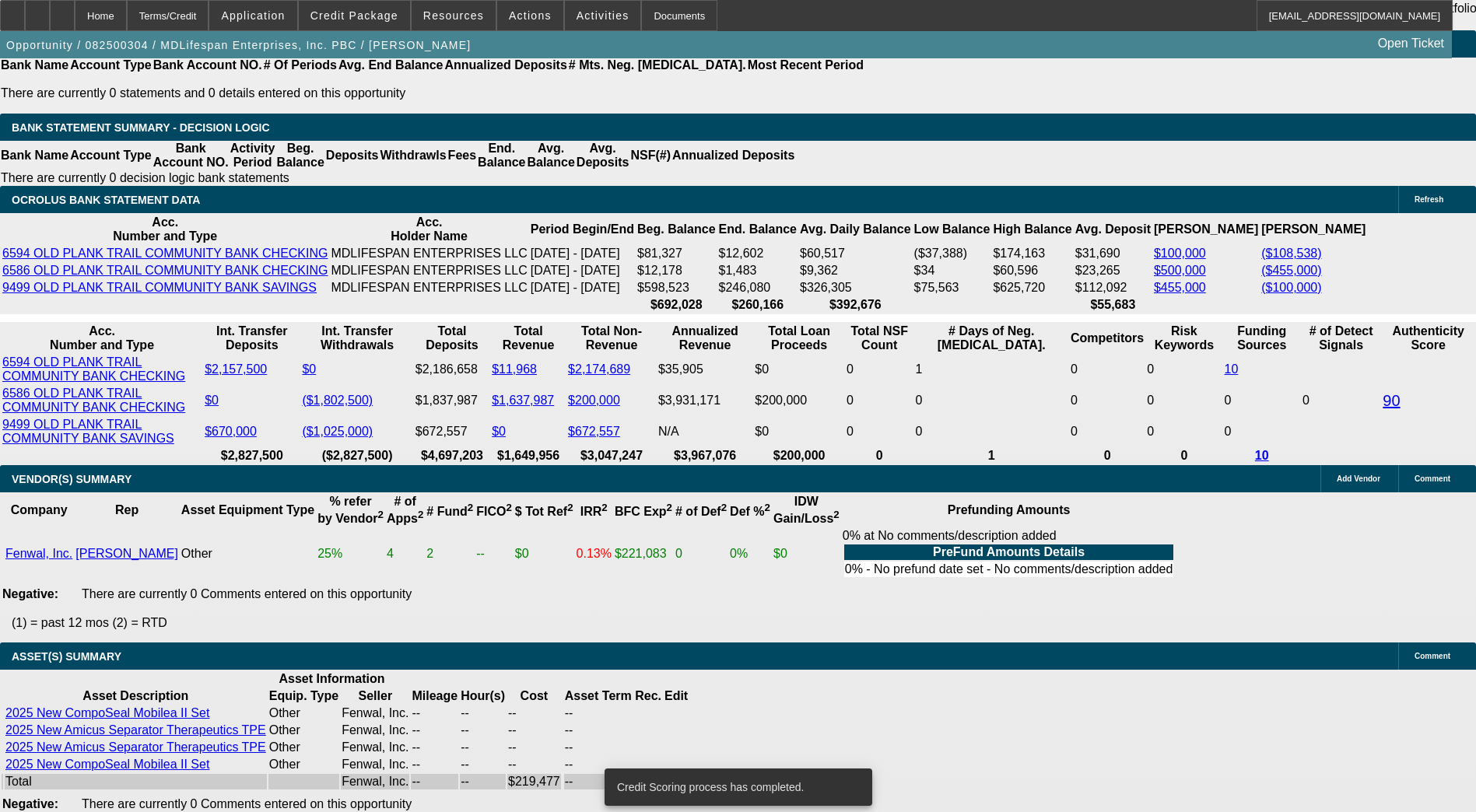
scroll to position [3024, 0]
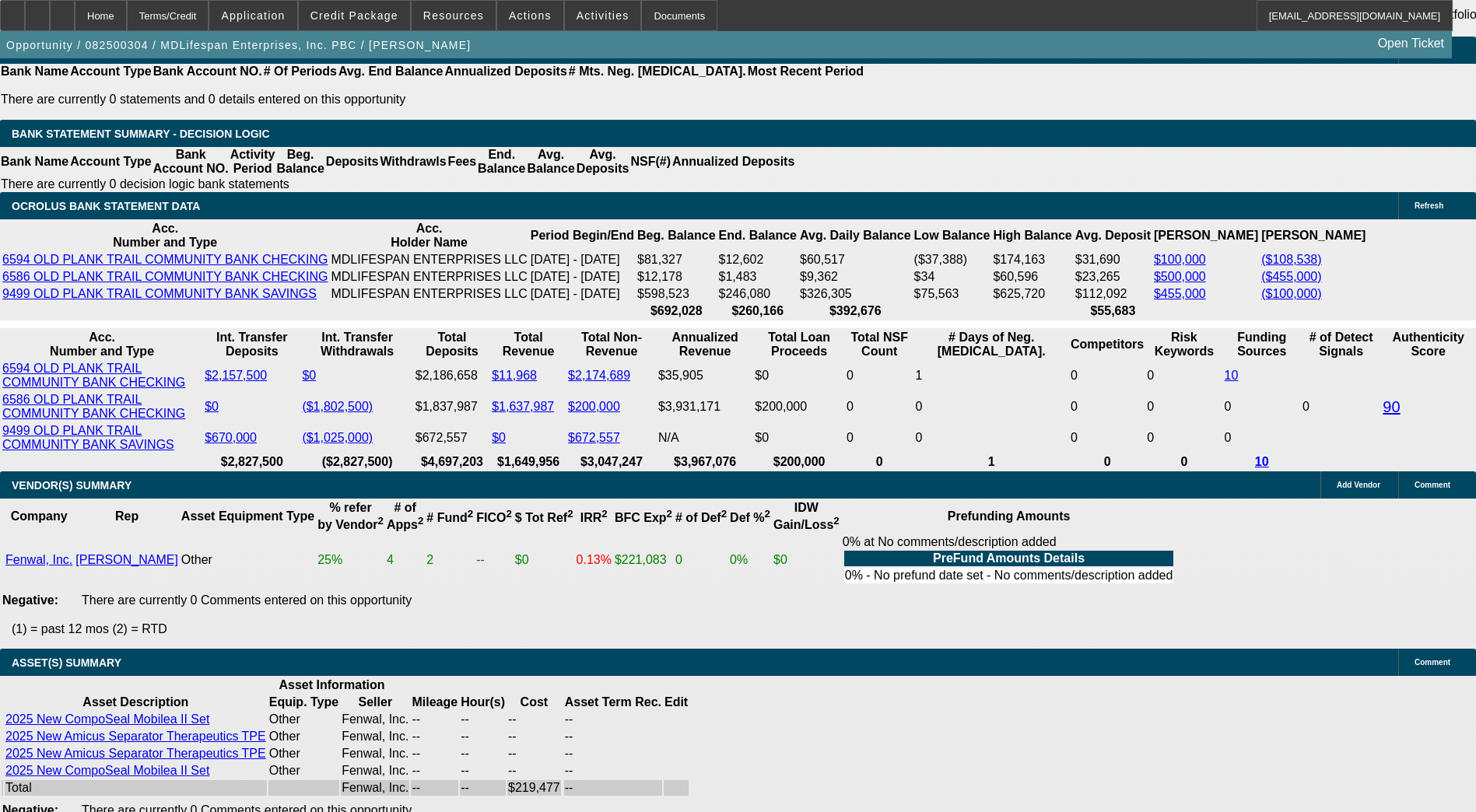
drag, startPoint x: 1159, startPoint y: 640, endPoint x: 1174, endPoint y: 556, distance: 85.3
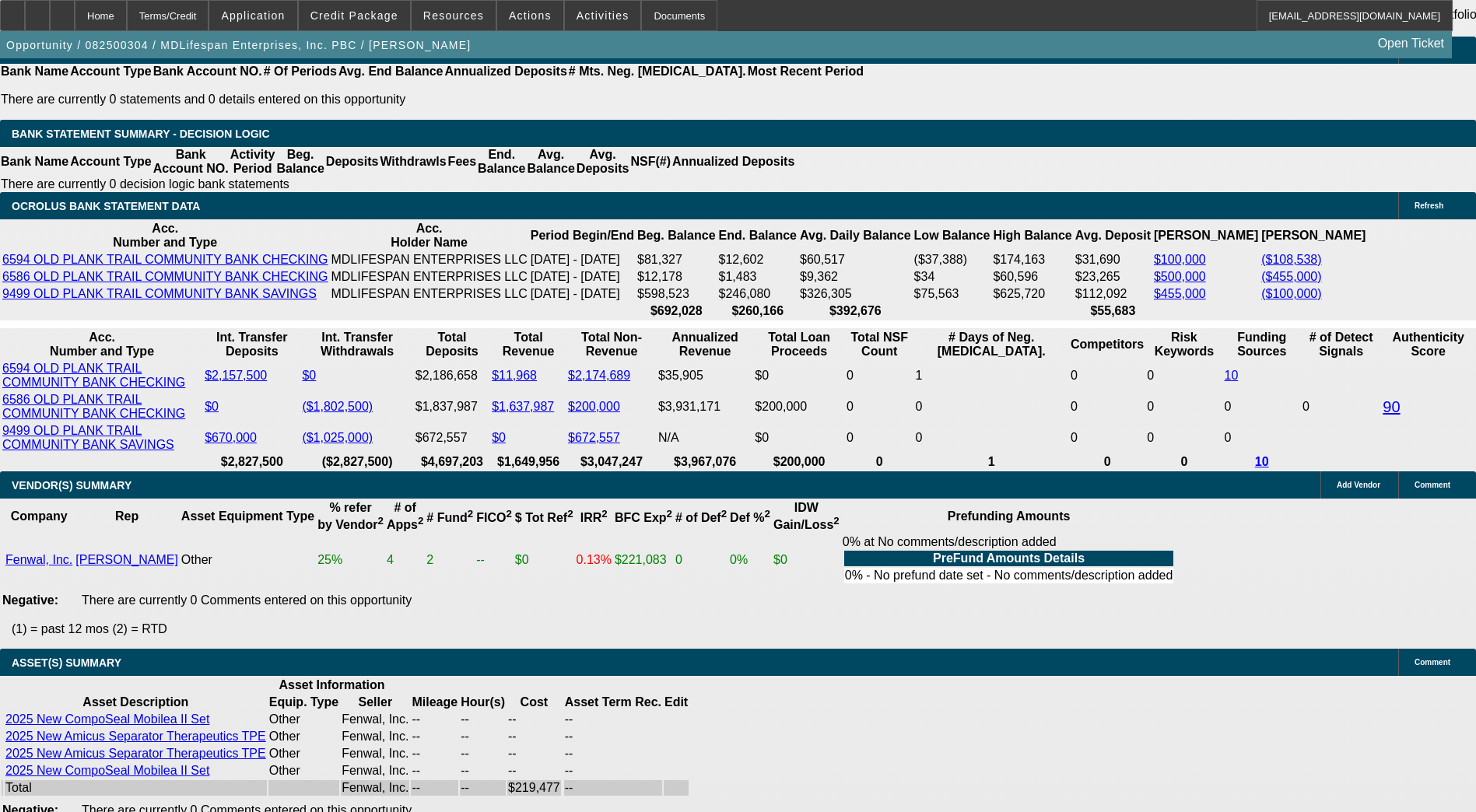
copy td "Seller Contact - Jeremy McGough. jeremy.mcgough@fresenius-kabi.com. 314-722-039…"
click at [367, 17] on span "Credit Package" at bounding box center [354, 15] width 88 height 13
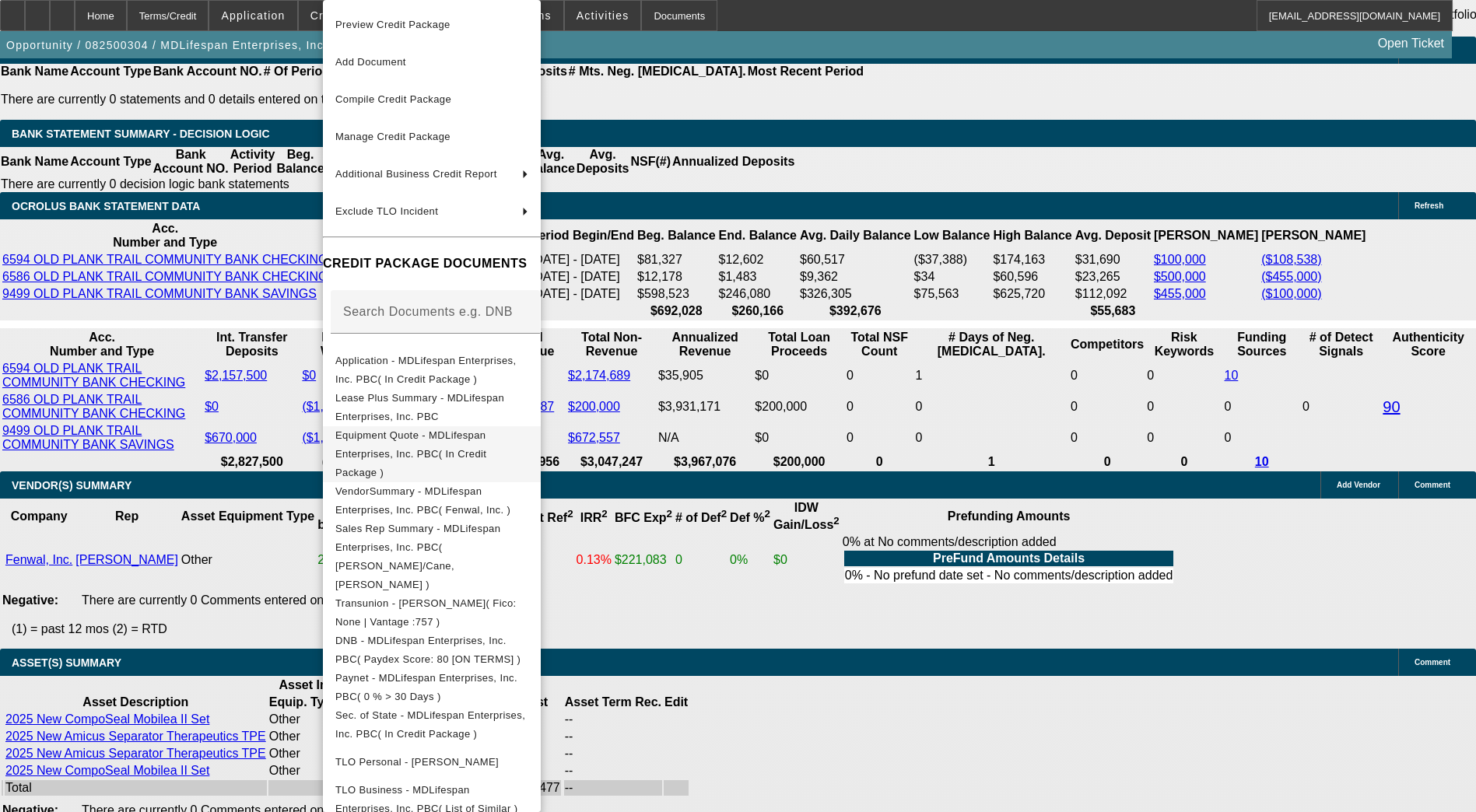
click at [459, 452] on button "Equipment Quote - MDLifespan Enterprises, Inc. PBC( In Credit Package )" at bounding box center [432, 454] width 218 height 56
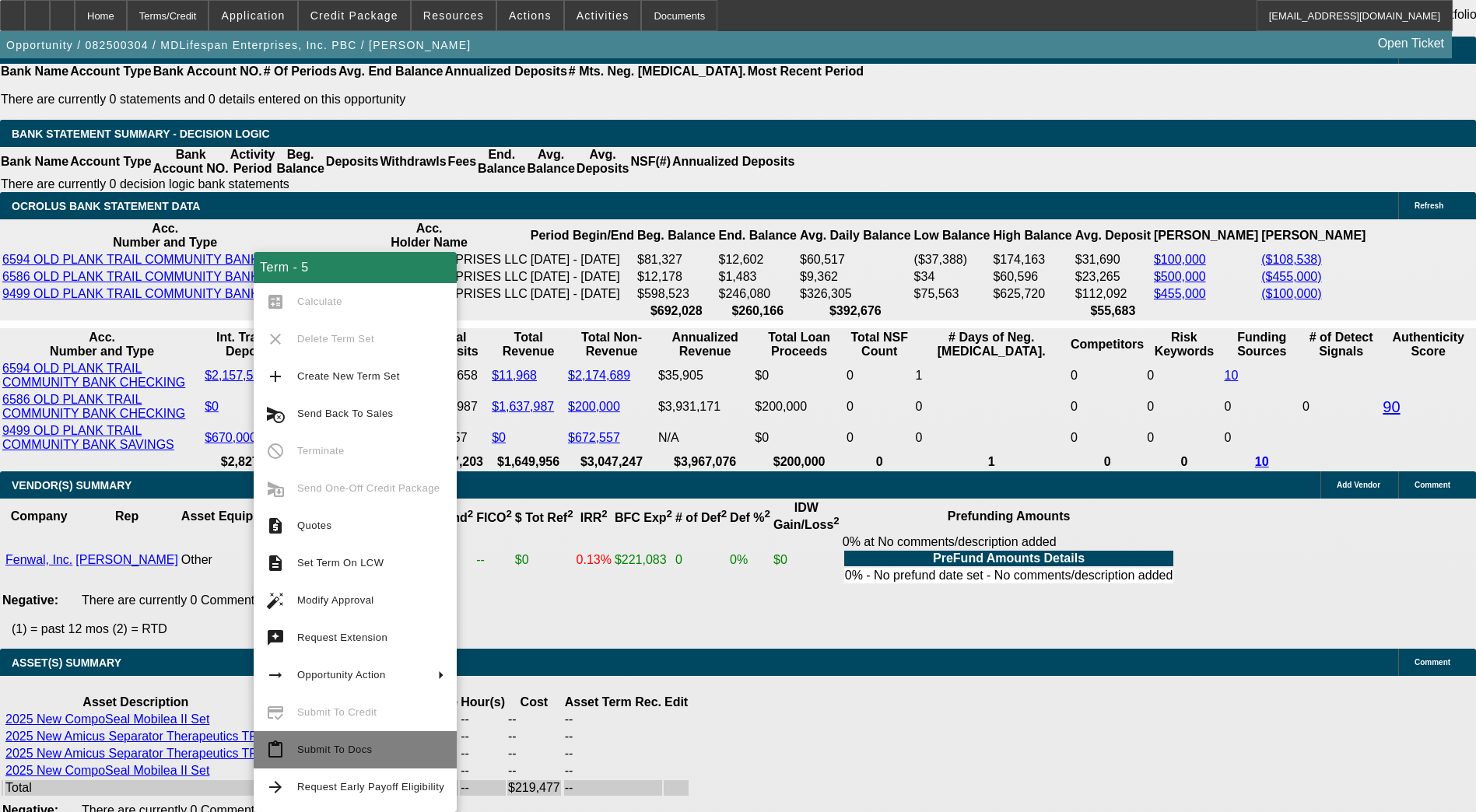
click at [340, 757] on span "Submit To Docs" at bounding box center [370, 749] width 147 height 19
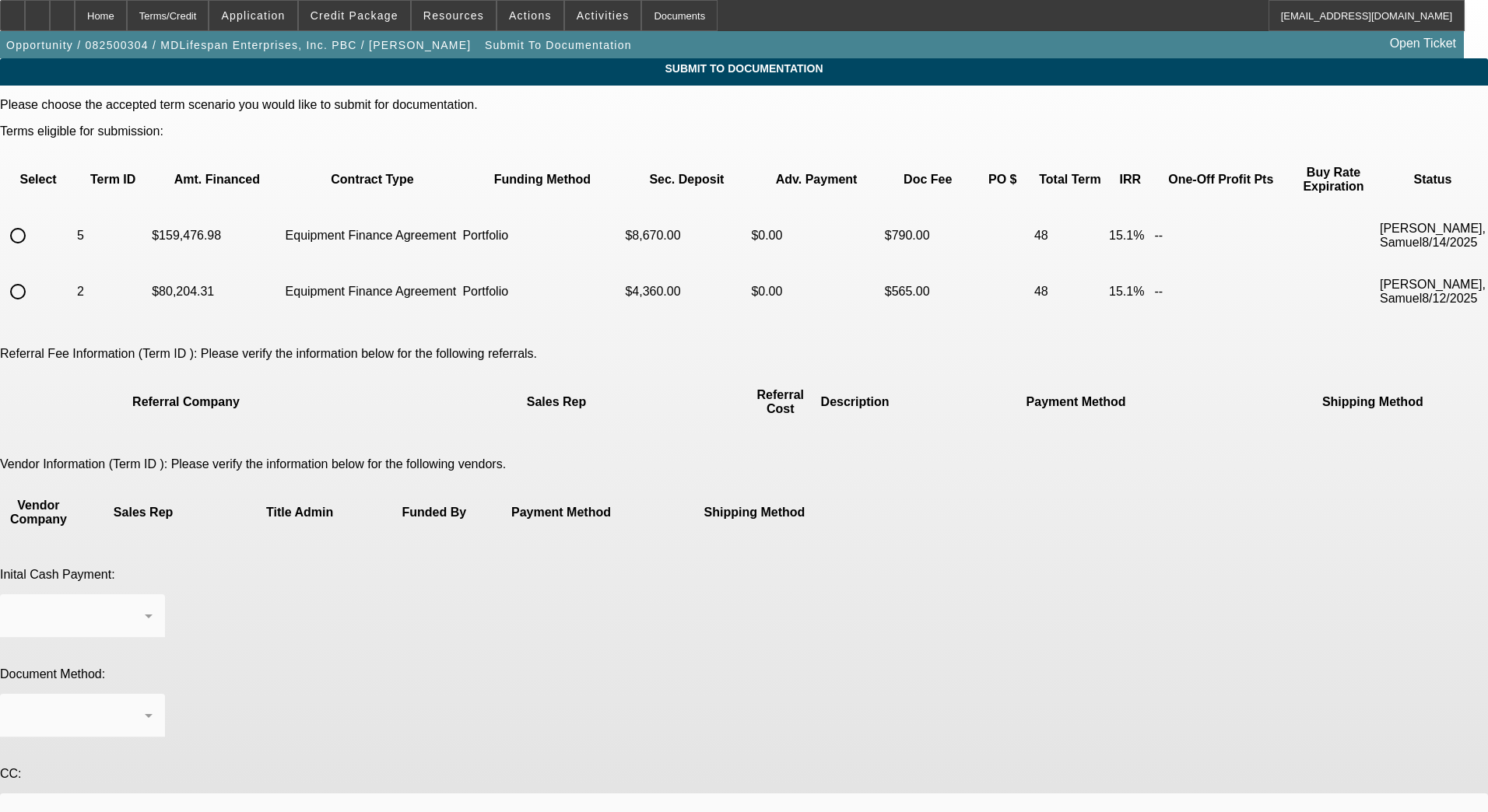
click at [34, 220] on input "radio" at bounding box center [18, 236] width 31 height 31
radio input "true"
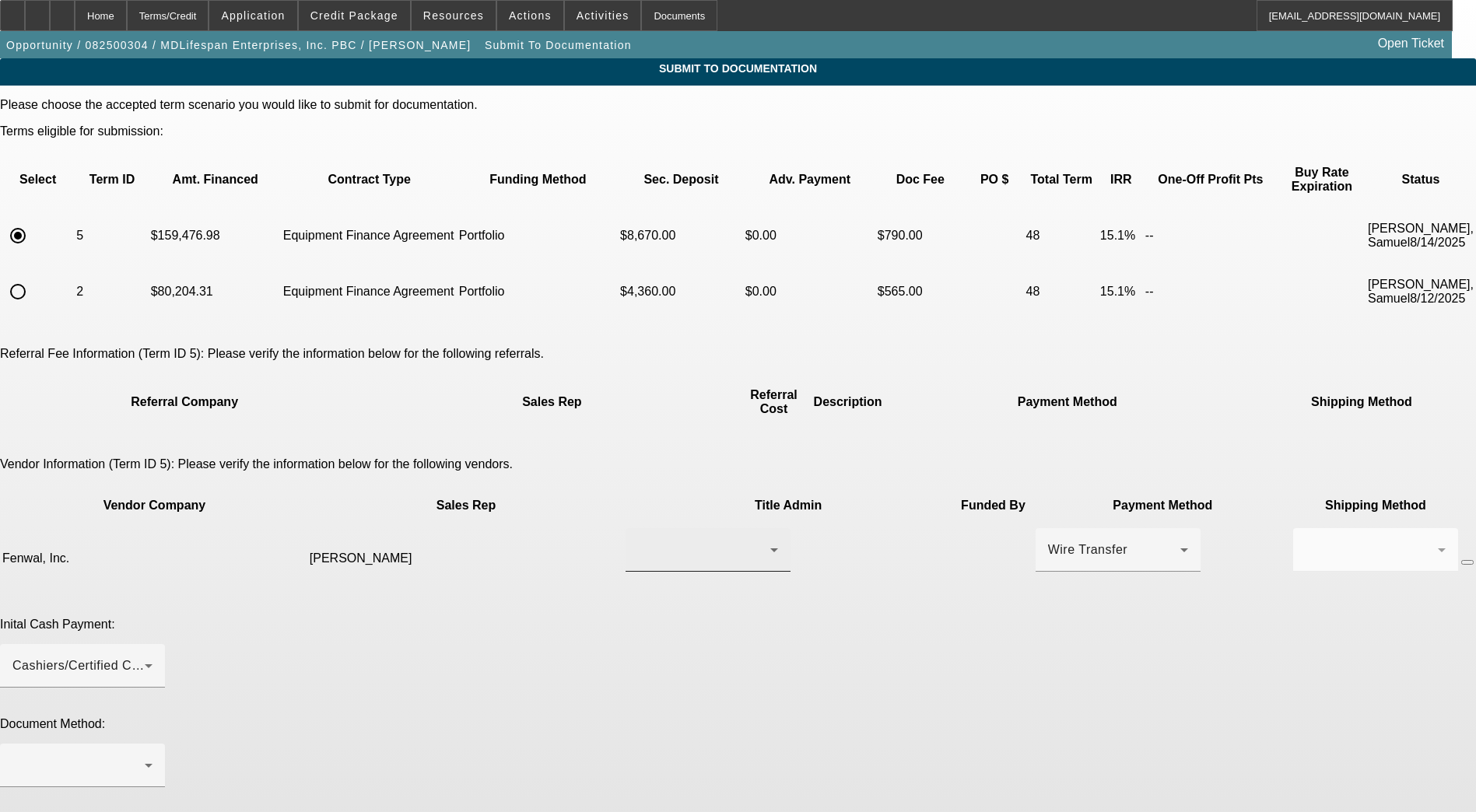
click at [684, 541] on div at bounding box center [704, 550] width 132 height 19
click at [643, 567] on span "[PERSON_NAME]" at bounding box center [623, 558] width 107 height 19
click at [152, 644] on div "Cashiers/Certified Check" at bounding box center [83, 665] width 140 height 44
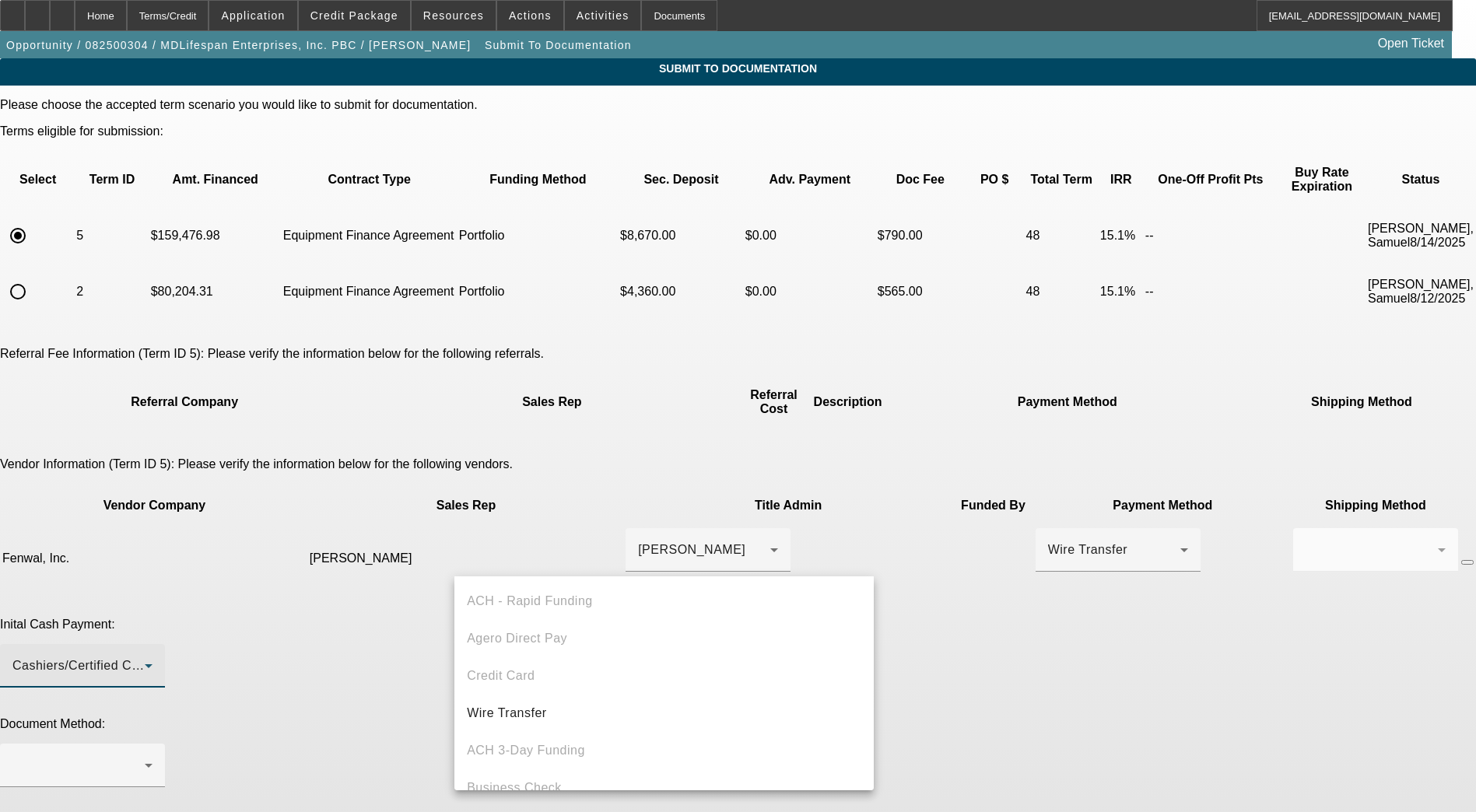
scroll to position [54, 0]
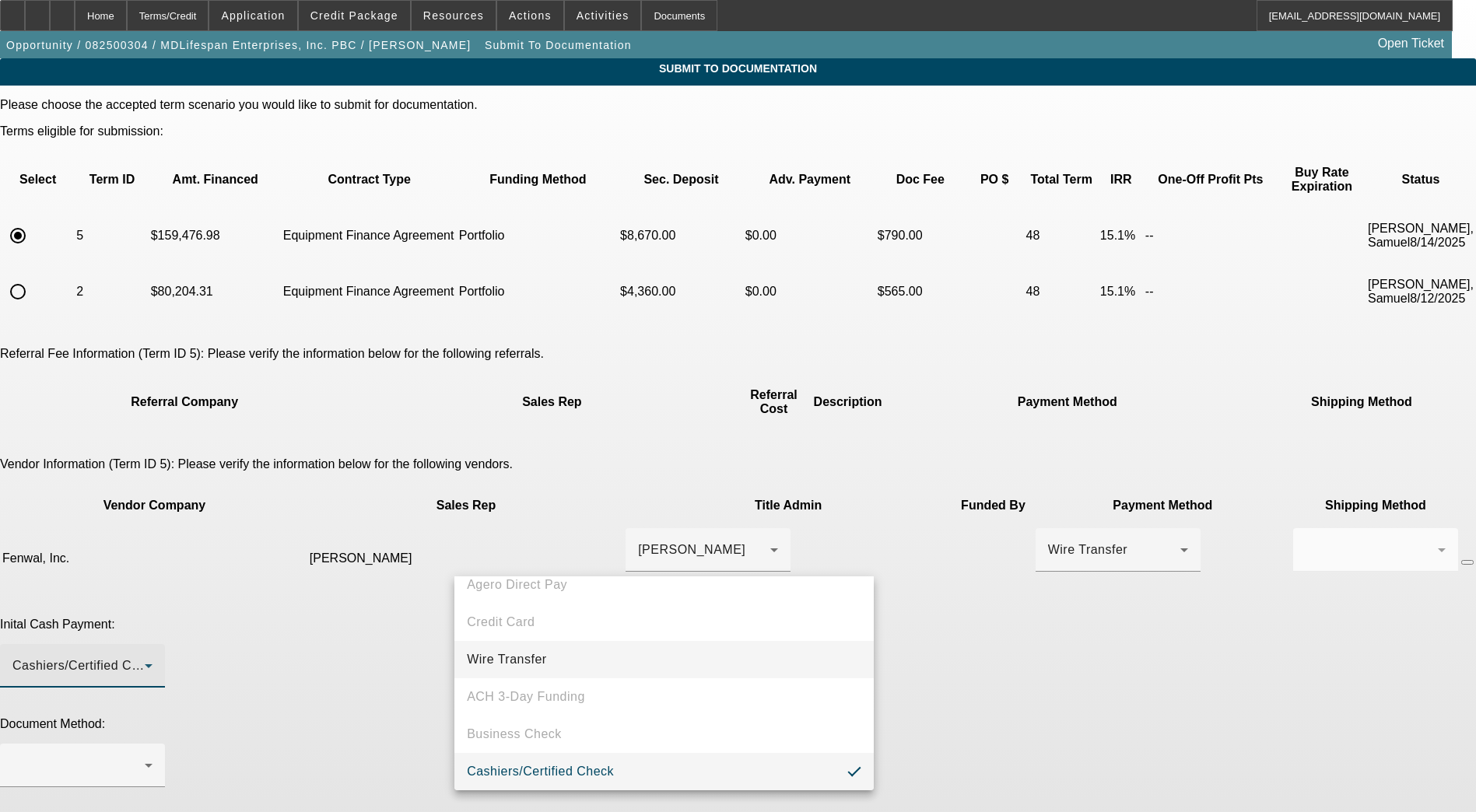
click at [596, 649] on mat-option "Wire Transfer" at bounding box center [664, 659] width 420 height 37
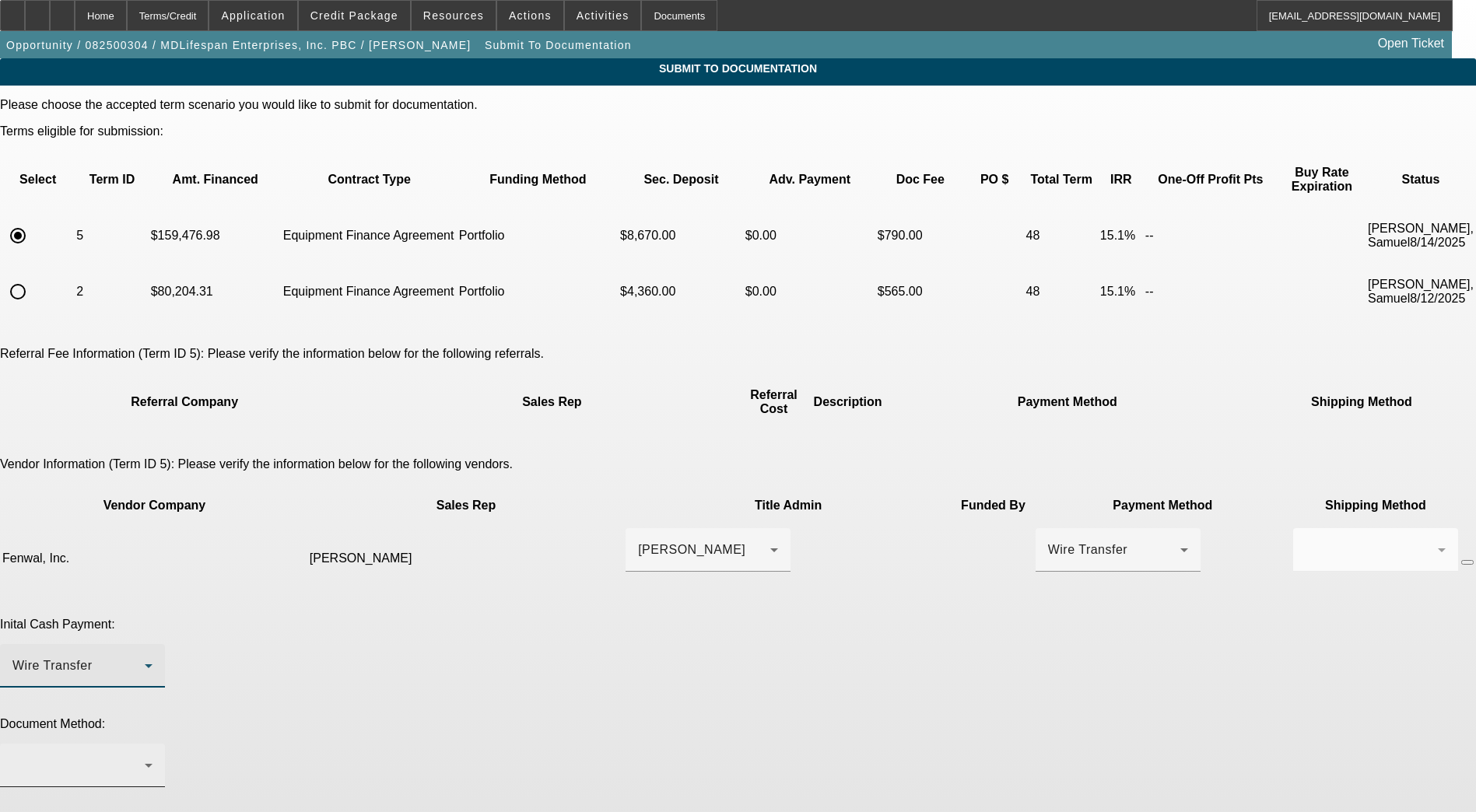
click at [152, 744] on div at bounding box center [83, 766] width 140 height 44
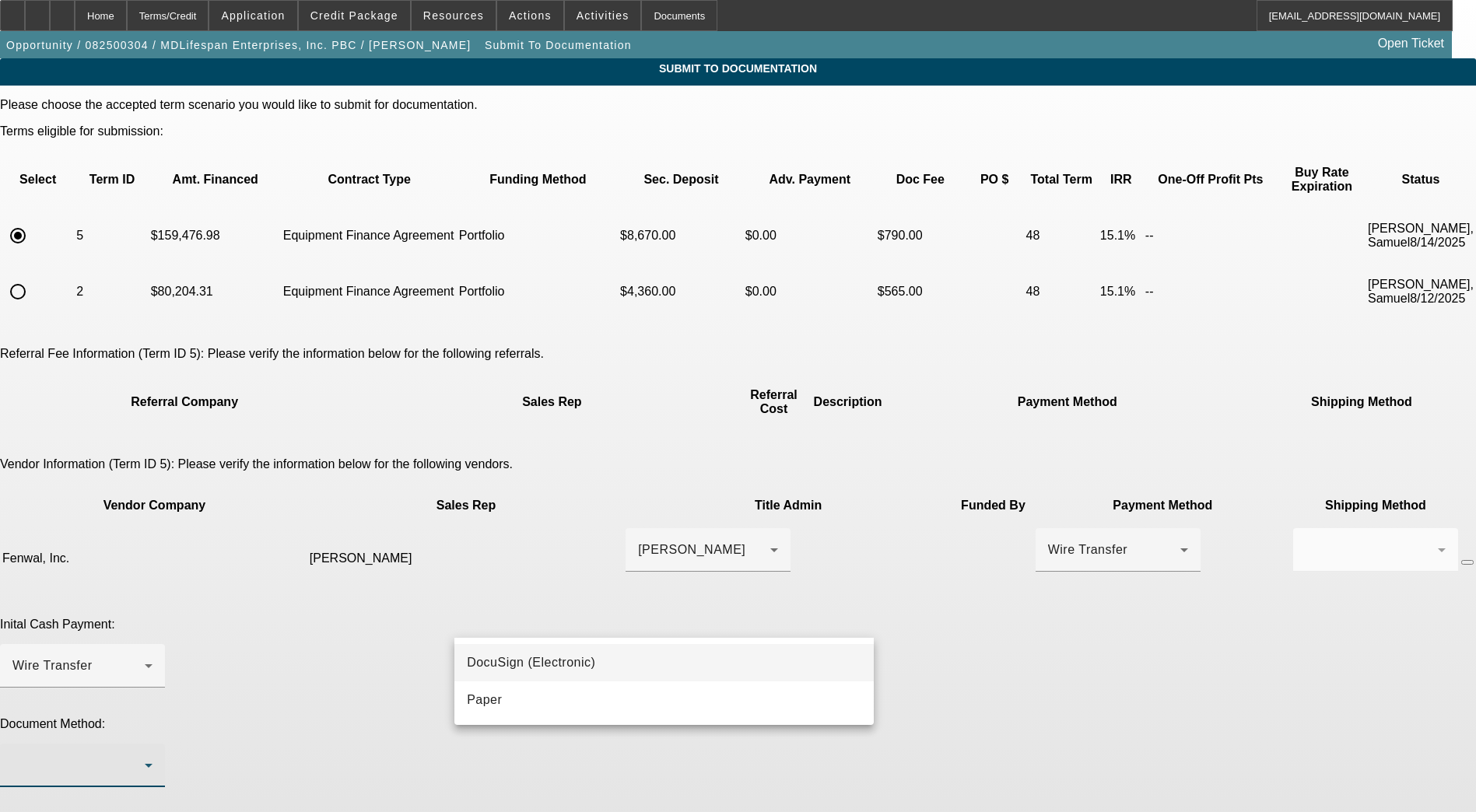
click at [590, 667] on span "DocuSign (Electronic)" at bounding box center [531, 663] width 128 height 19
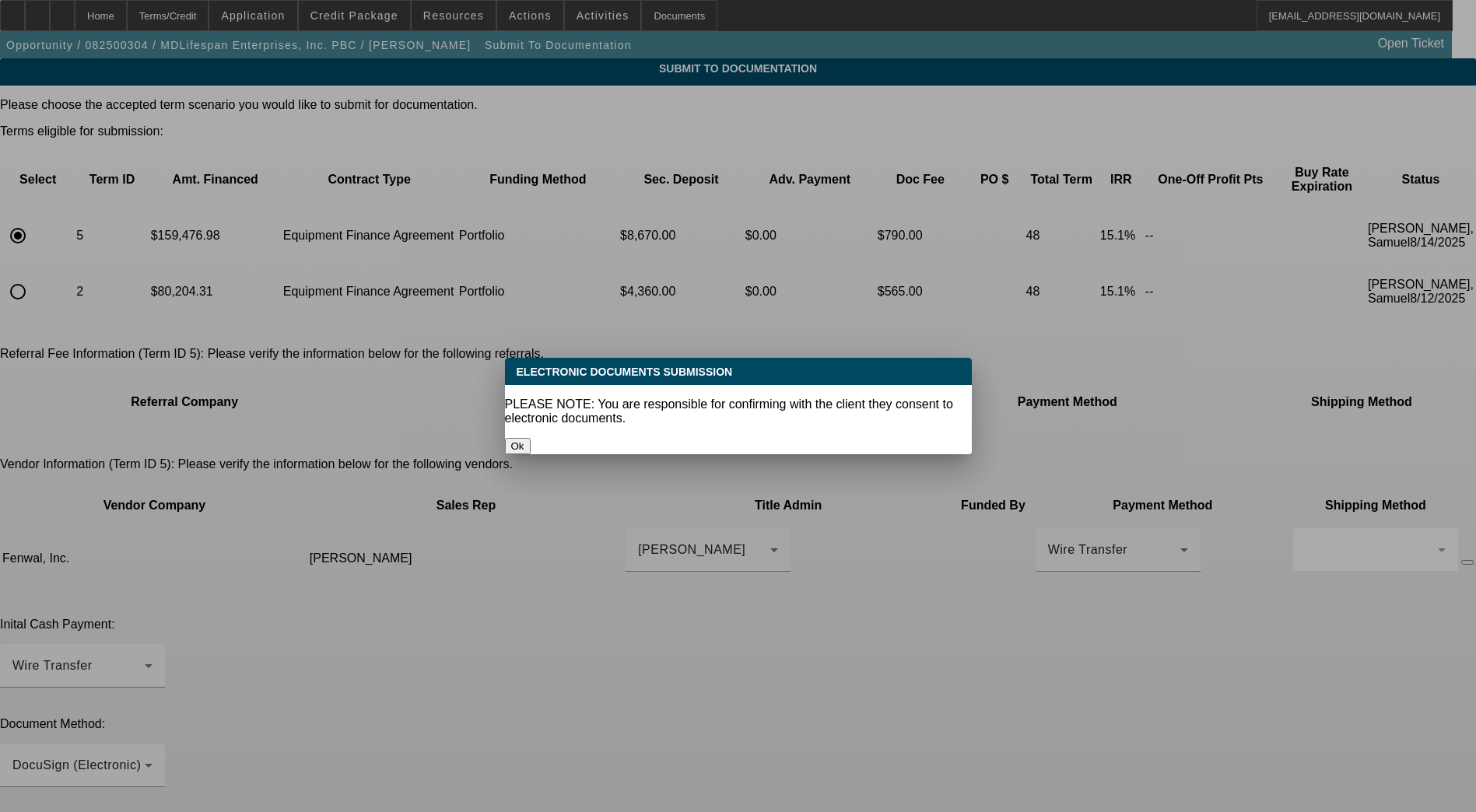
click at [531, 438] on button "Ok" at bounding box center [517, 446] width 25 height 16
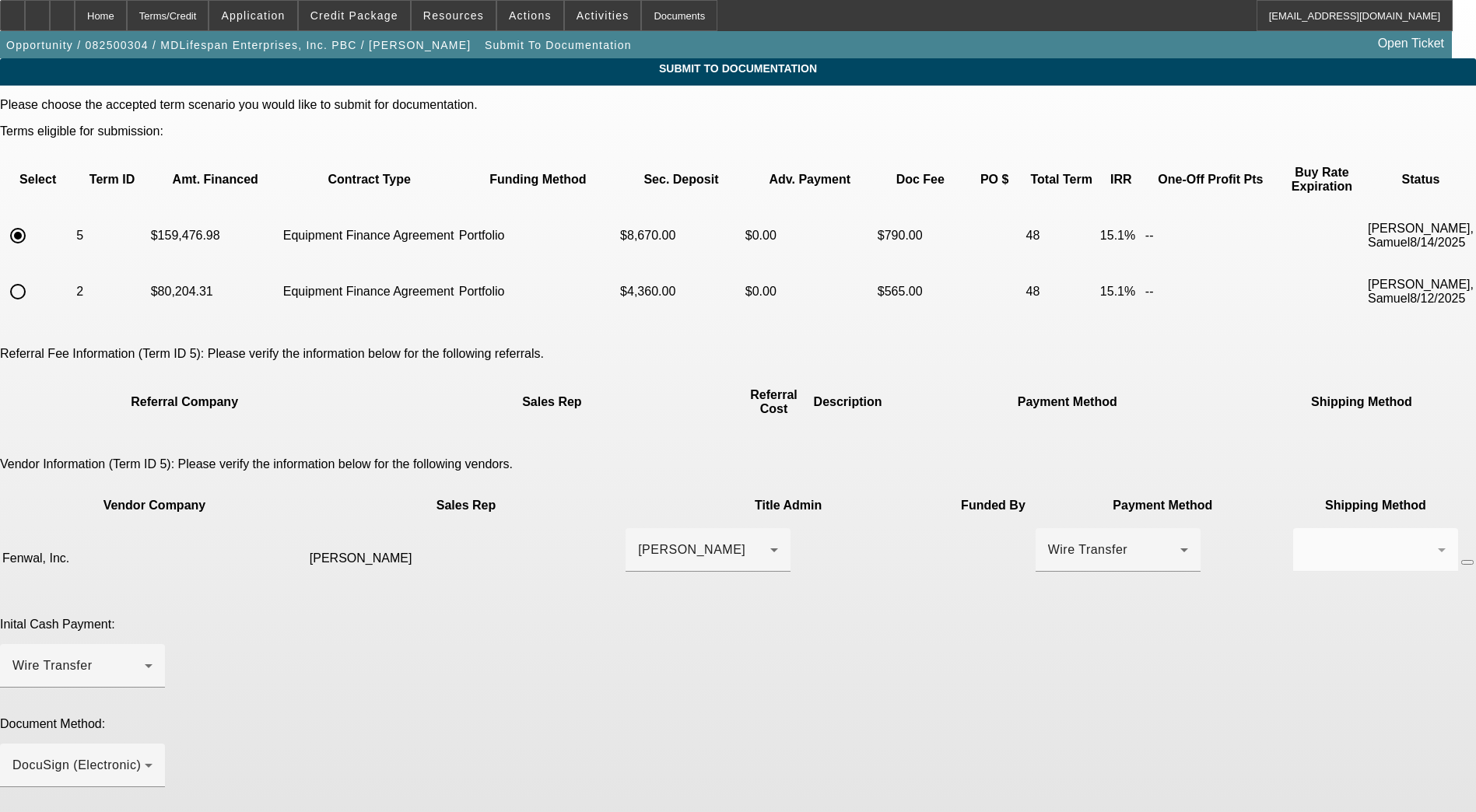
paste textarea "Seller Contact - Jeremy McGough. jeremy.mcgough@fresenius-kabi.com. 314-722-039…"
drag, startPoint x: 1151, startPoint y: 776, endPoint x: 1153, endPoint y: 852, distance: 76.0
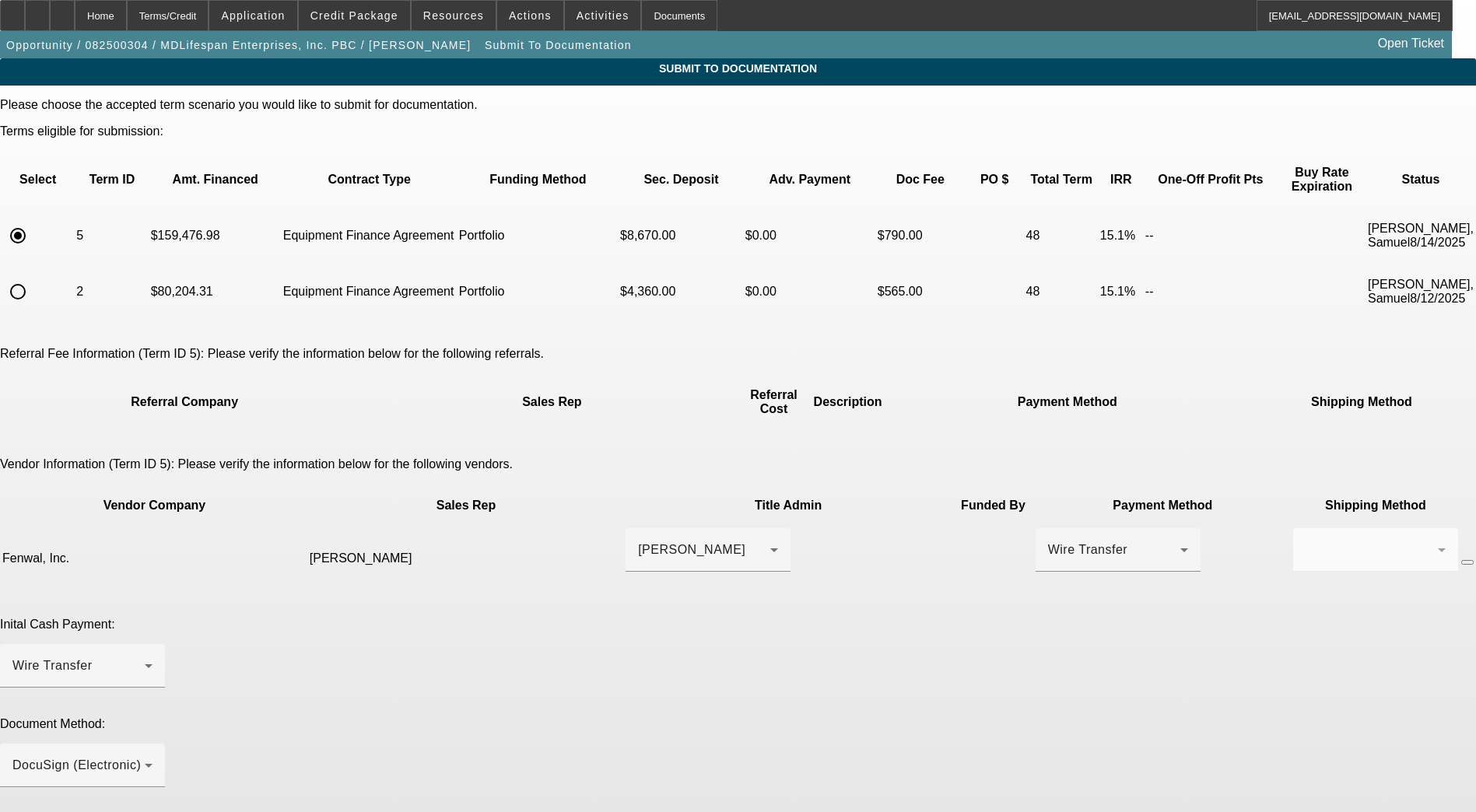
click at [1153, 811] on html "Home Terms/Credit Application Credit Package Resources Actions Activities Docum…" at bounding box center [738, 406] width 1476 height 812
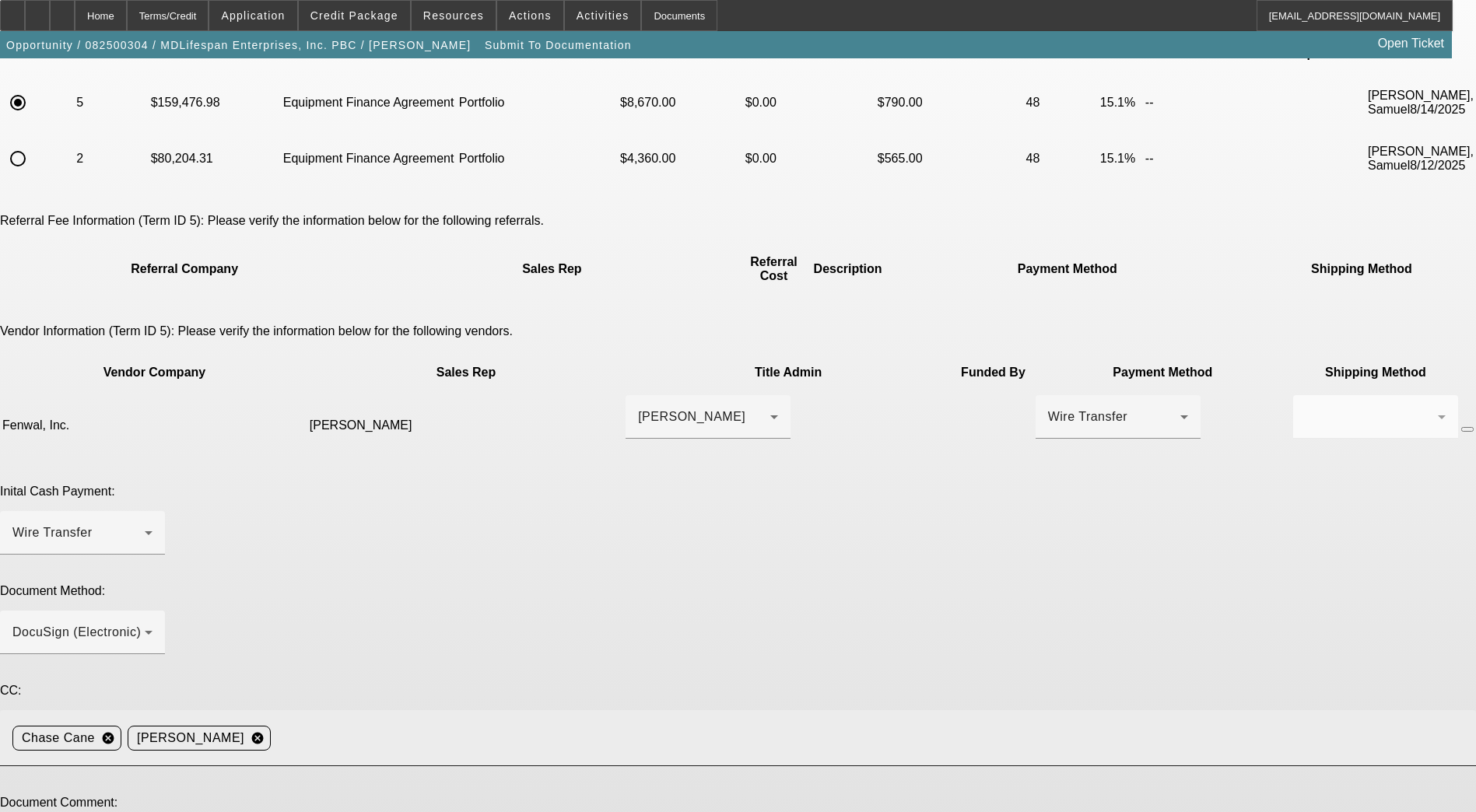
type textarea "Seller Contact - Jeremy McGough. jeremy.mcgough@fresenius-kabi.com. 314-722-039…"
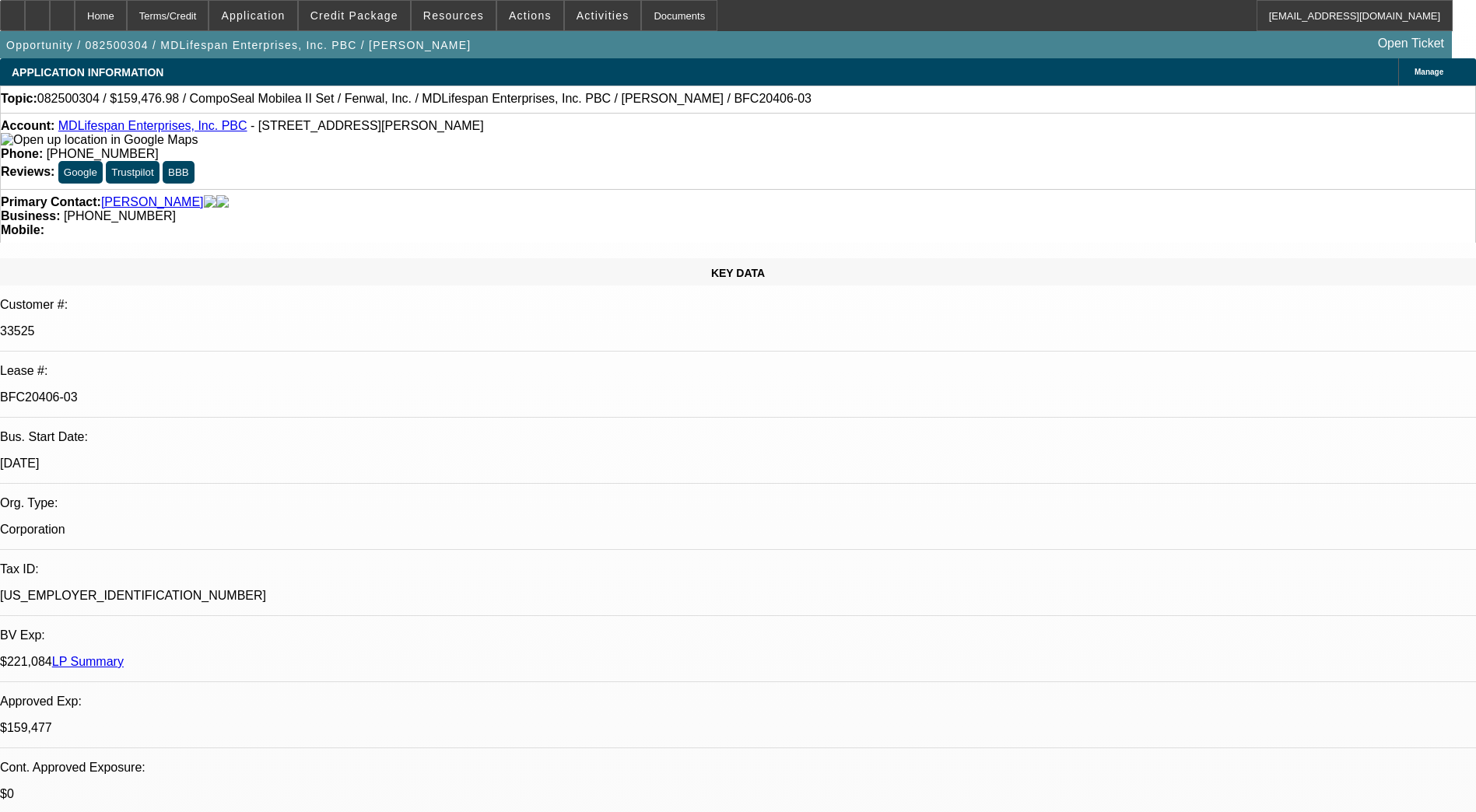
select select "0"
select select "2"
select select "0"
select select "6"
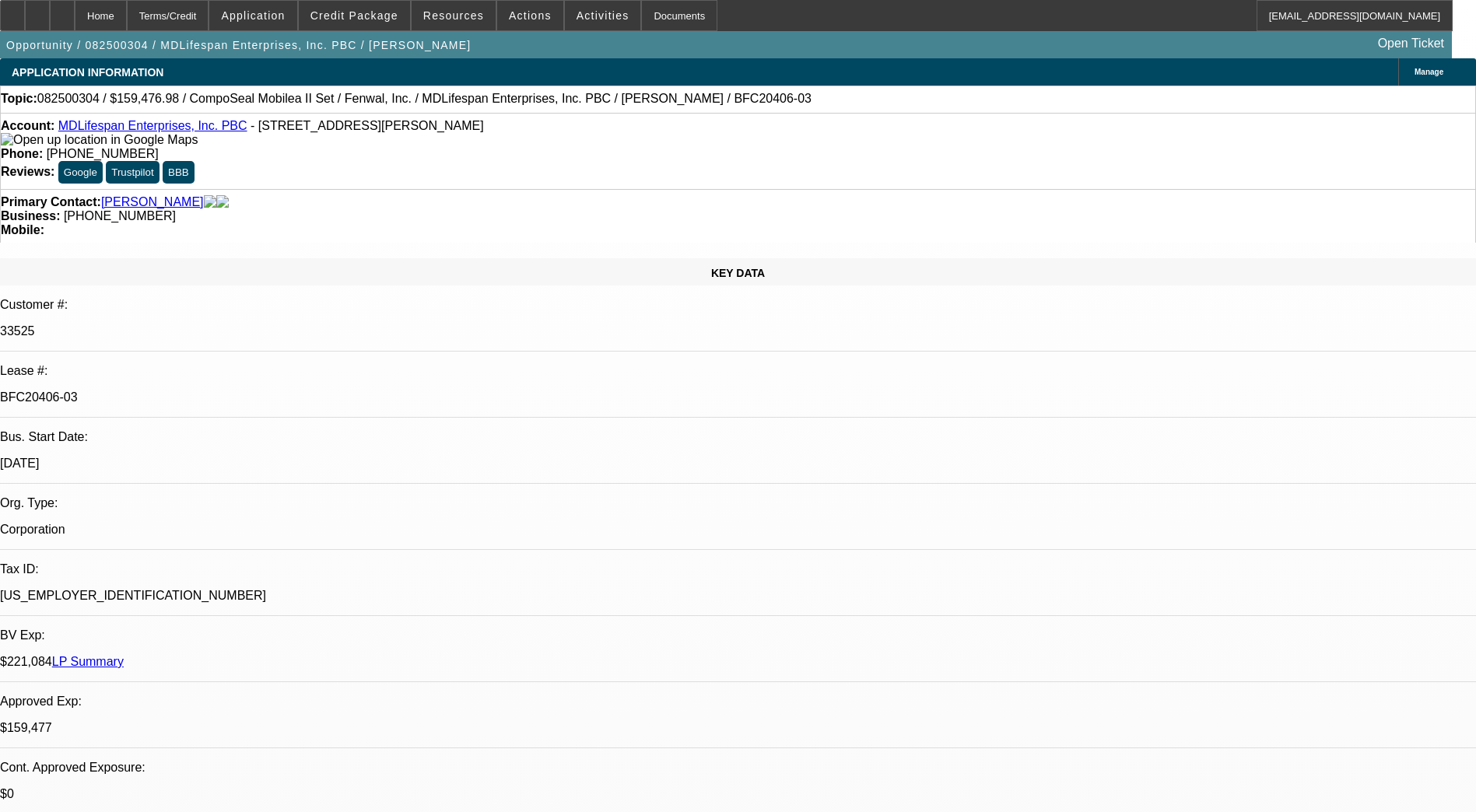
select select "0"
select select "6"
select select "0"
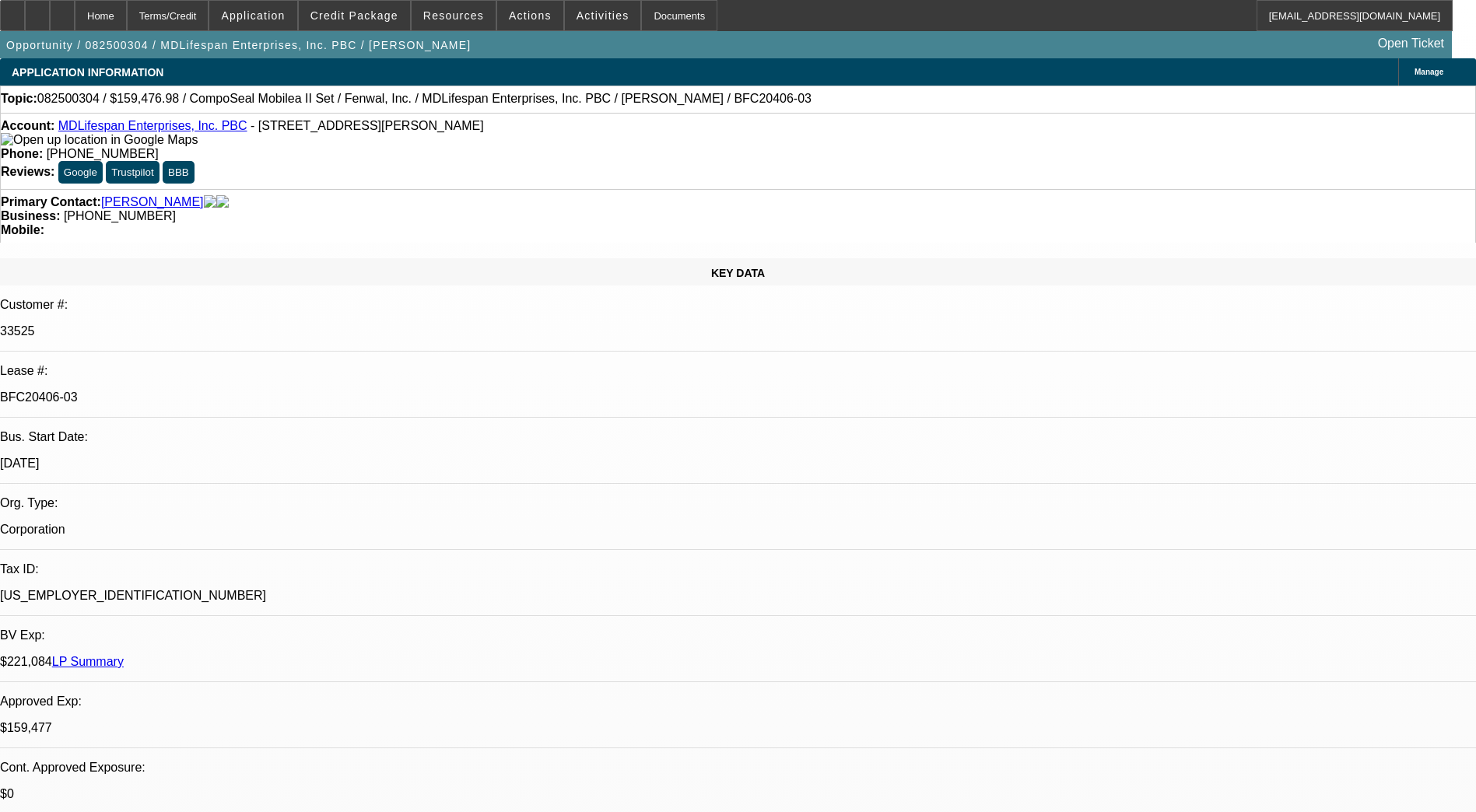
select select "0"
select select "3"
select select "0"
select select "6"
select select "0"
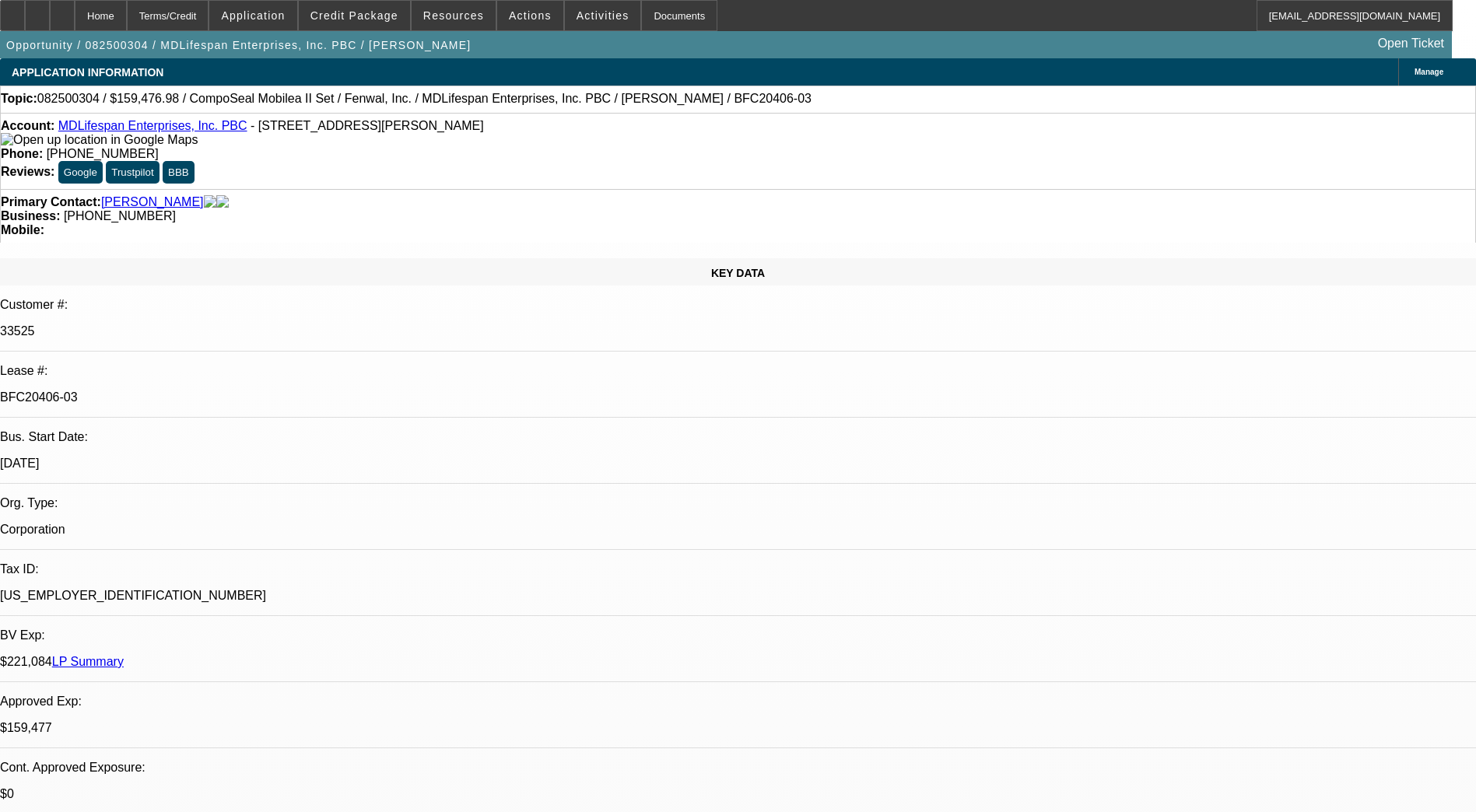
select select "2"
select select "0"
select select "6"
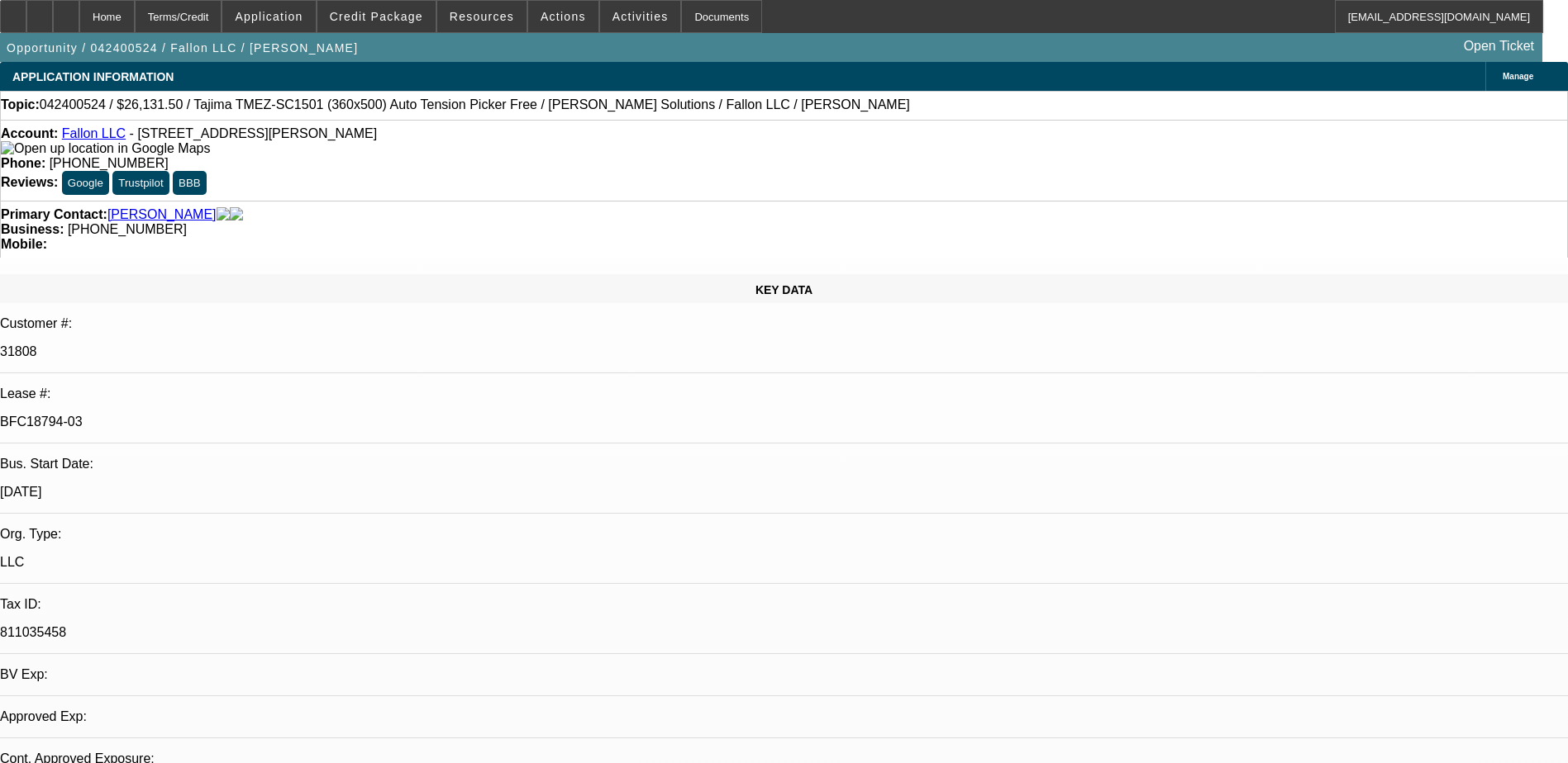
select select "0.1"
select select "2"
select select "0"
select select "1"
select select "2"
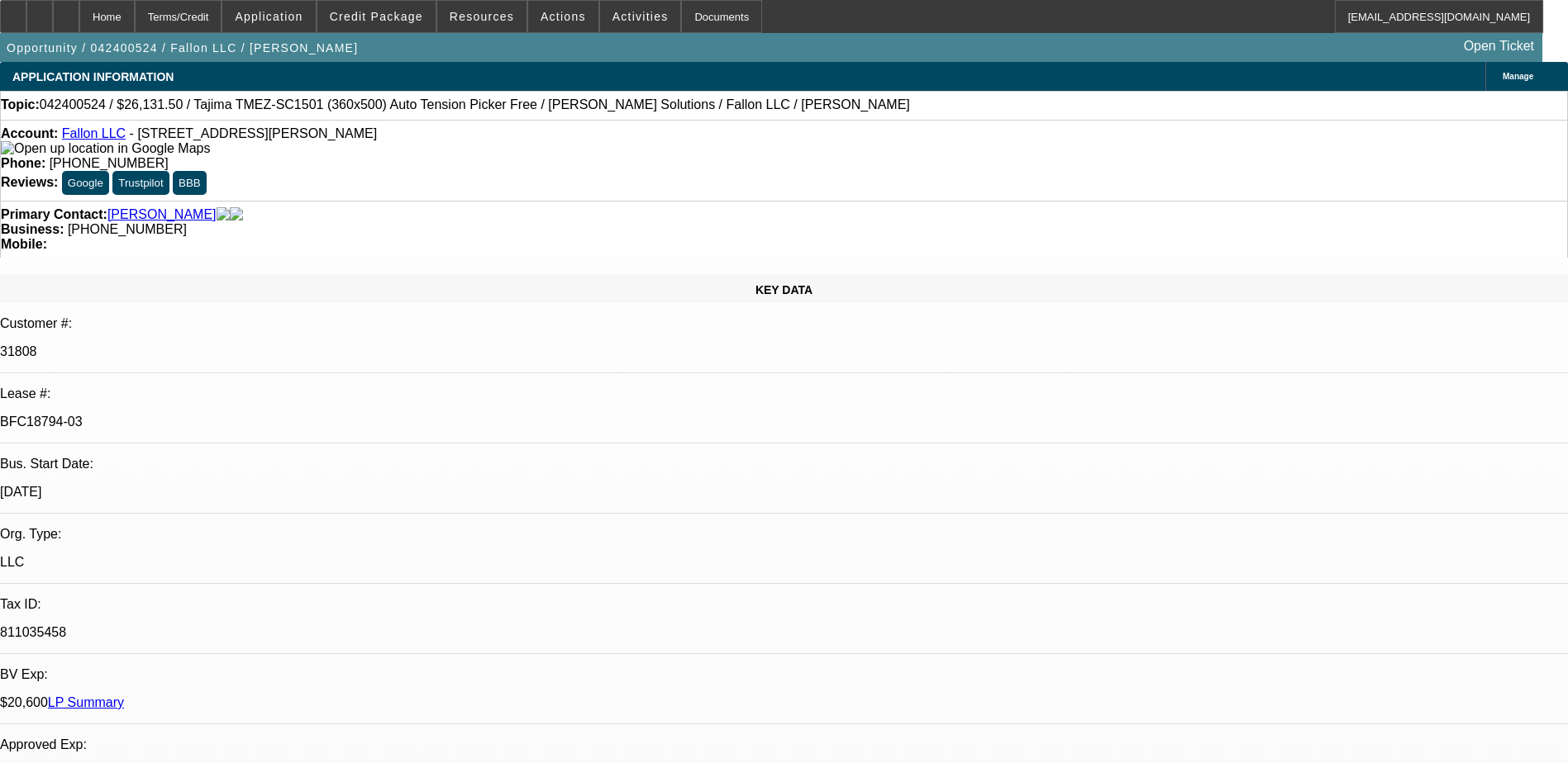
select select "6"
click at [366, 26] on span at bounding box center [376, 16] width 118 height 40
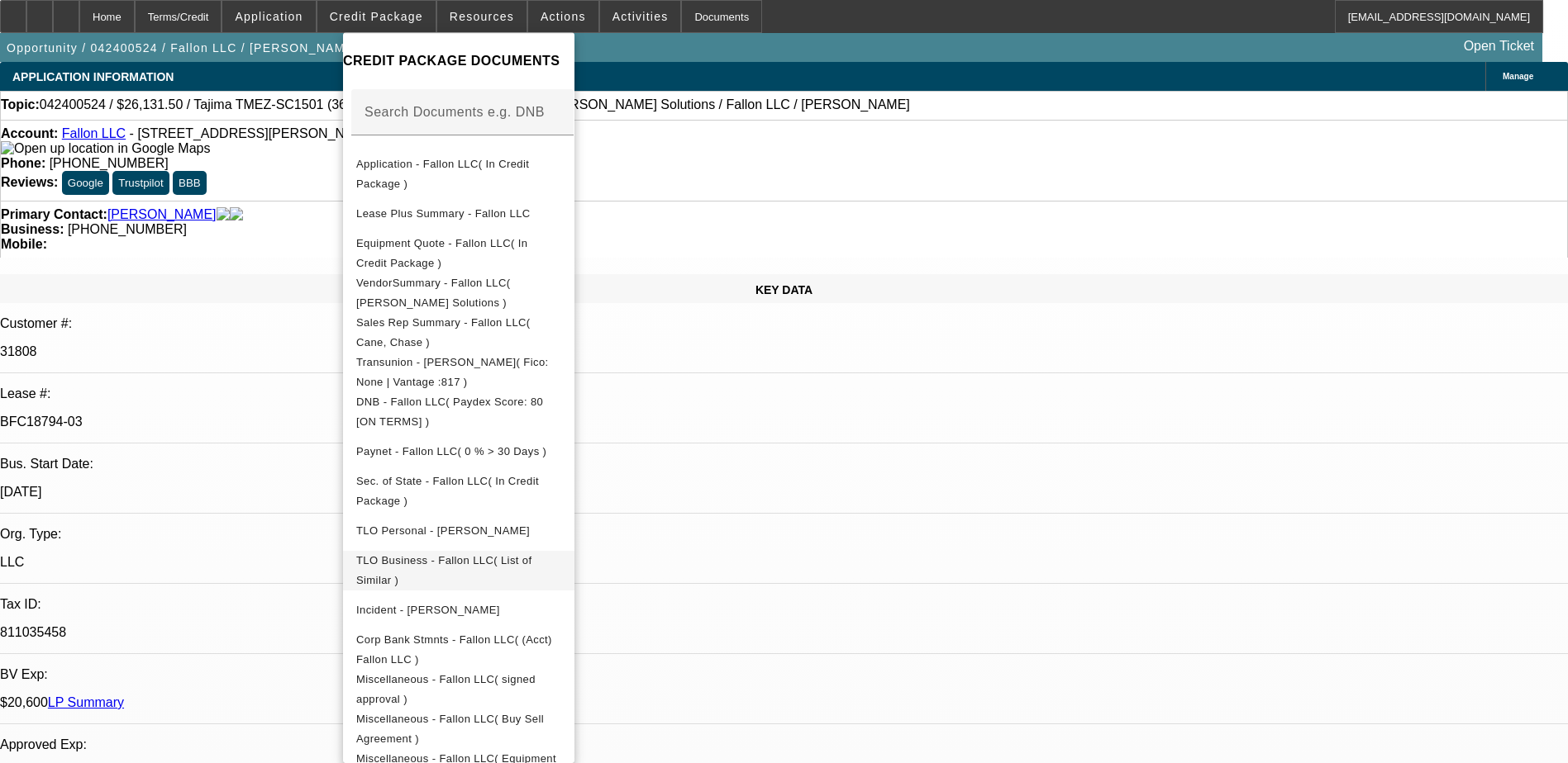
scroll to position [290, 0]
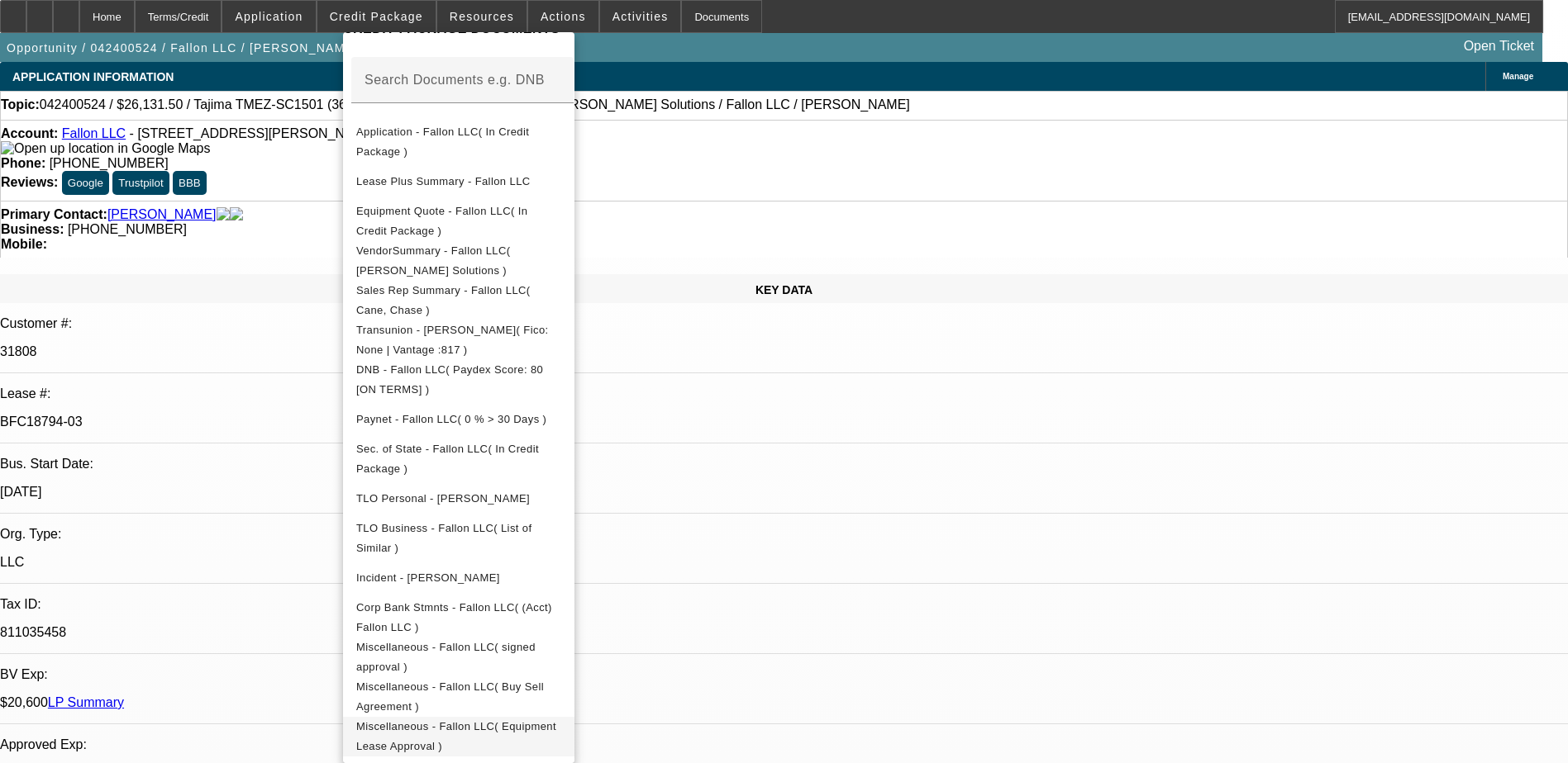
click at [556, 723] on span "Miscellaneous - Fallon LLC( Equipment Lease Approval )" at bounding box center [456, 736] width 200 height 32
